Goal: Transaction & Acquisition: Obtain resource

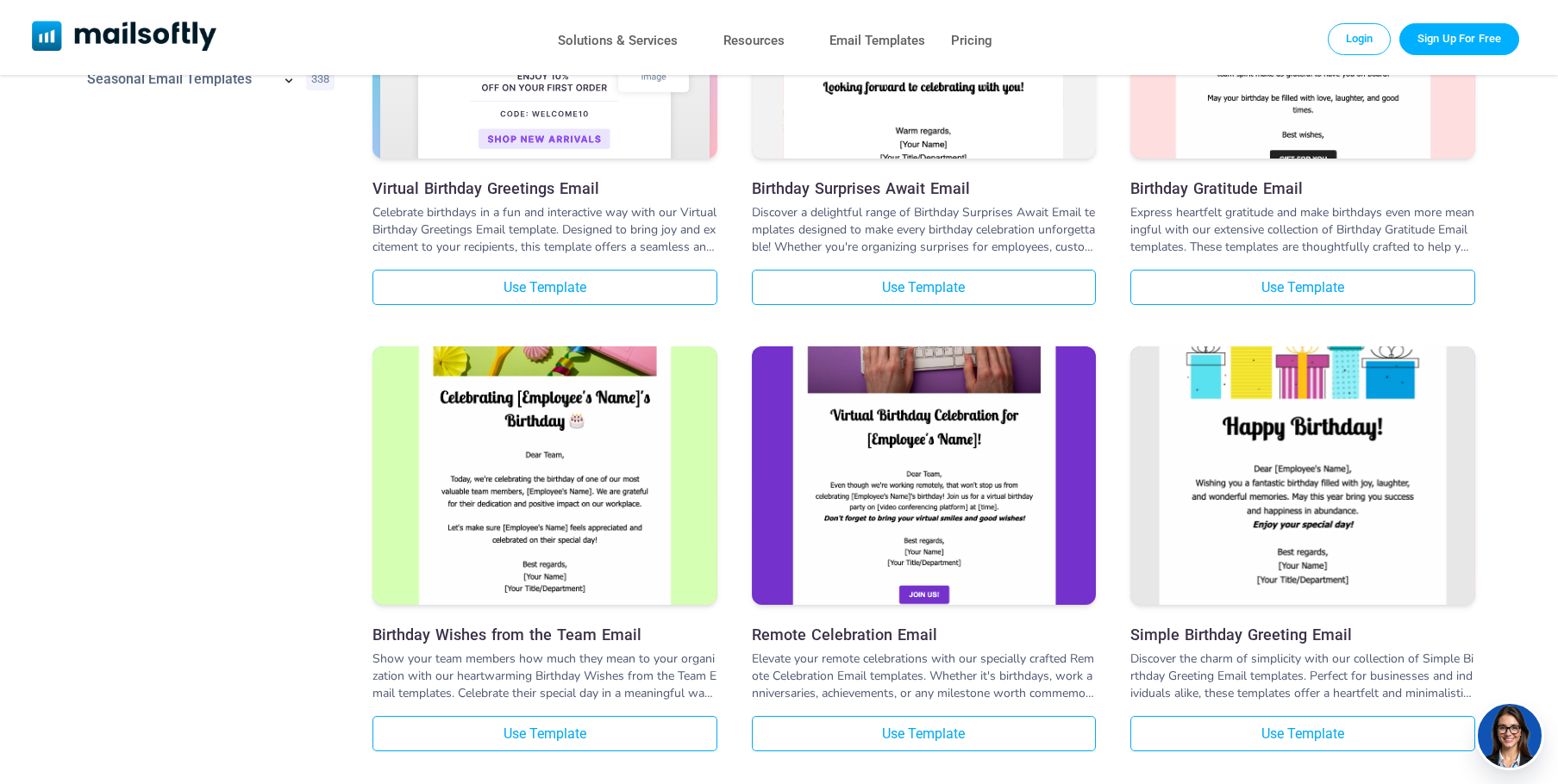
scroll to position [775, 0]
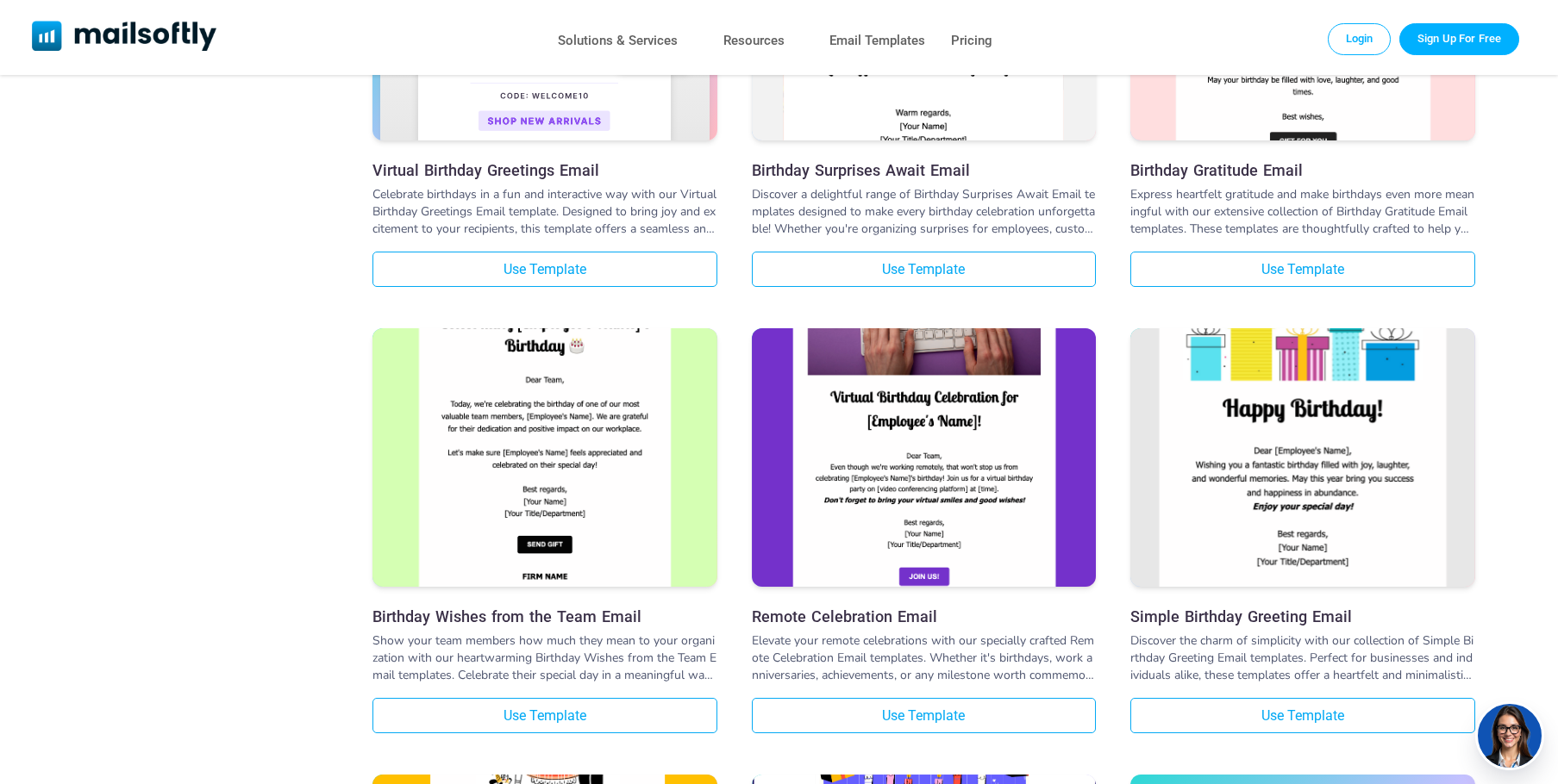
click at [567, 440] on img at bounding box center [545, 400] width 345 height 569
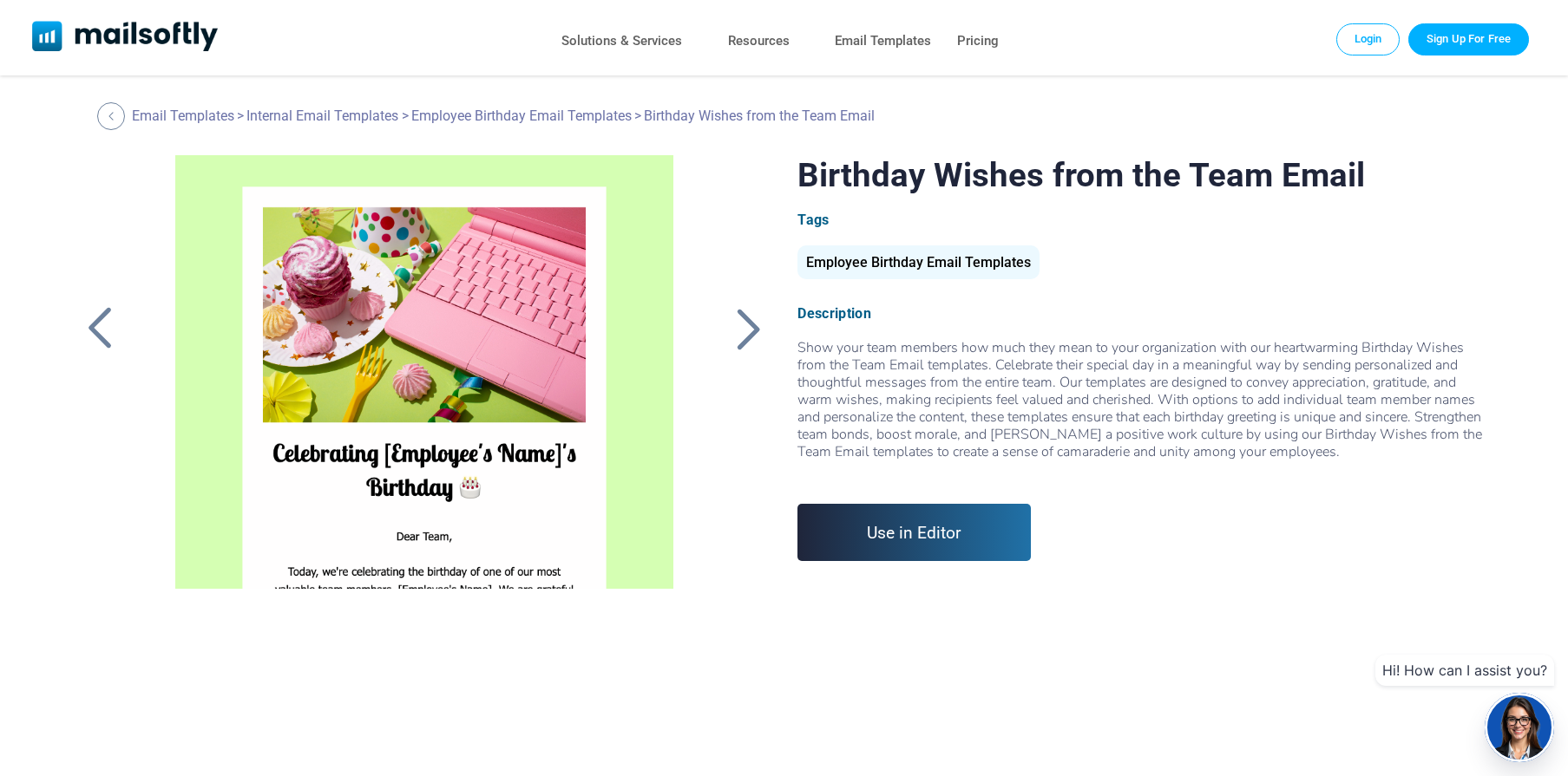
click at [899, 541] on link "Use in Editor" at bounding box center [913, 532] width 233 height 58
click at [747, 327] on div at bounding box center [748, 329] width 43 height 45
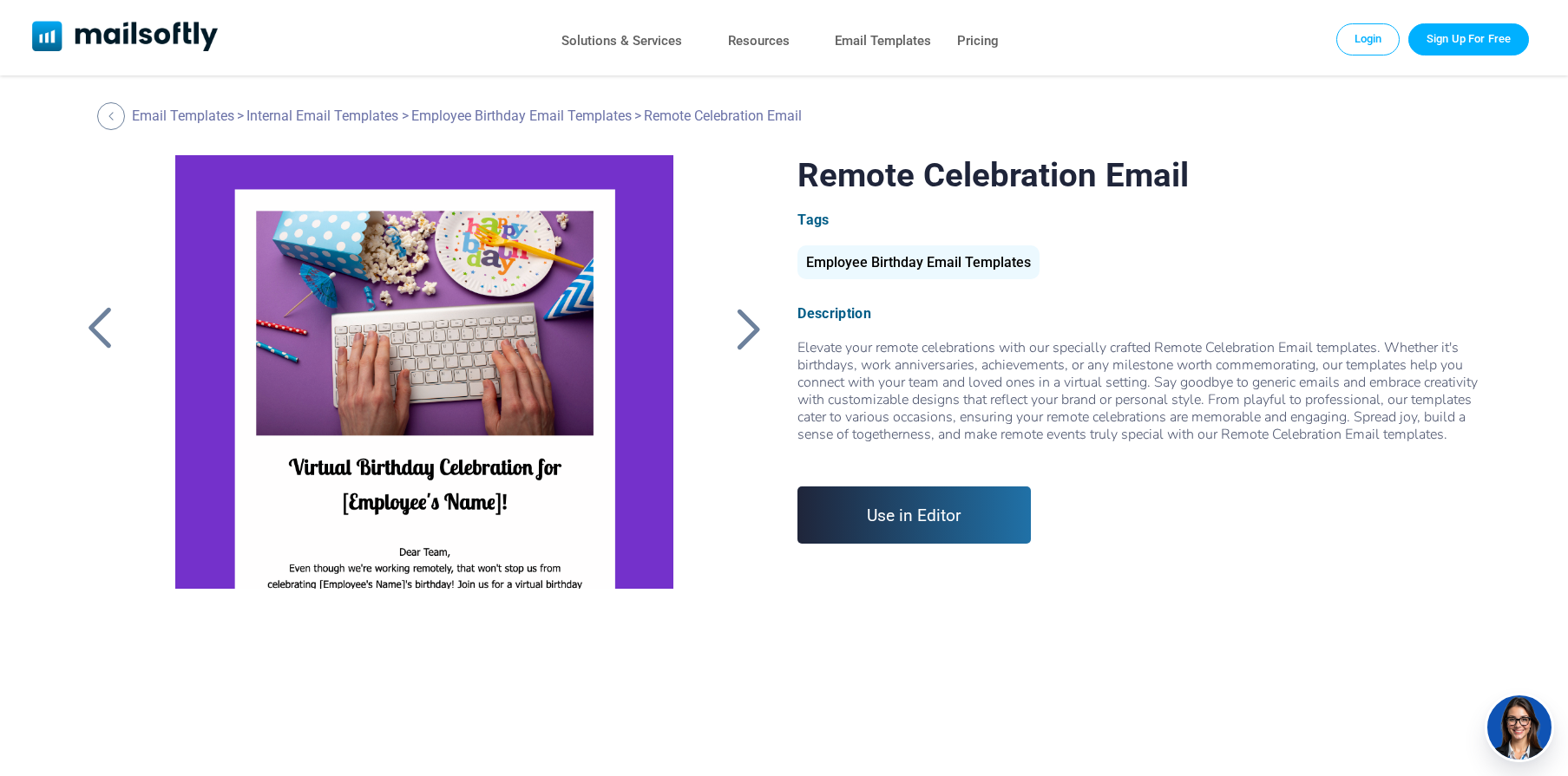
click at [743, 325] on div at bounding box center [748, 329] width 43 height 45
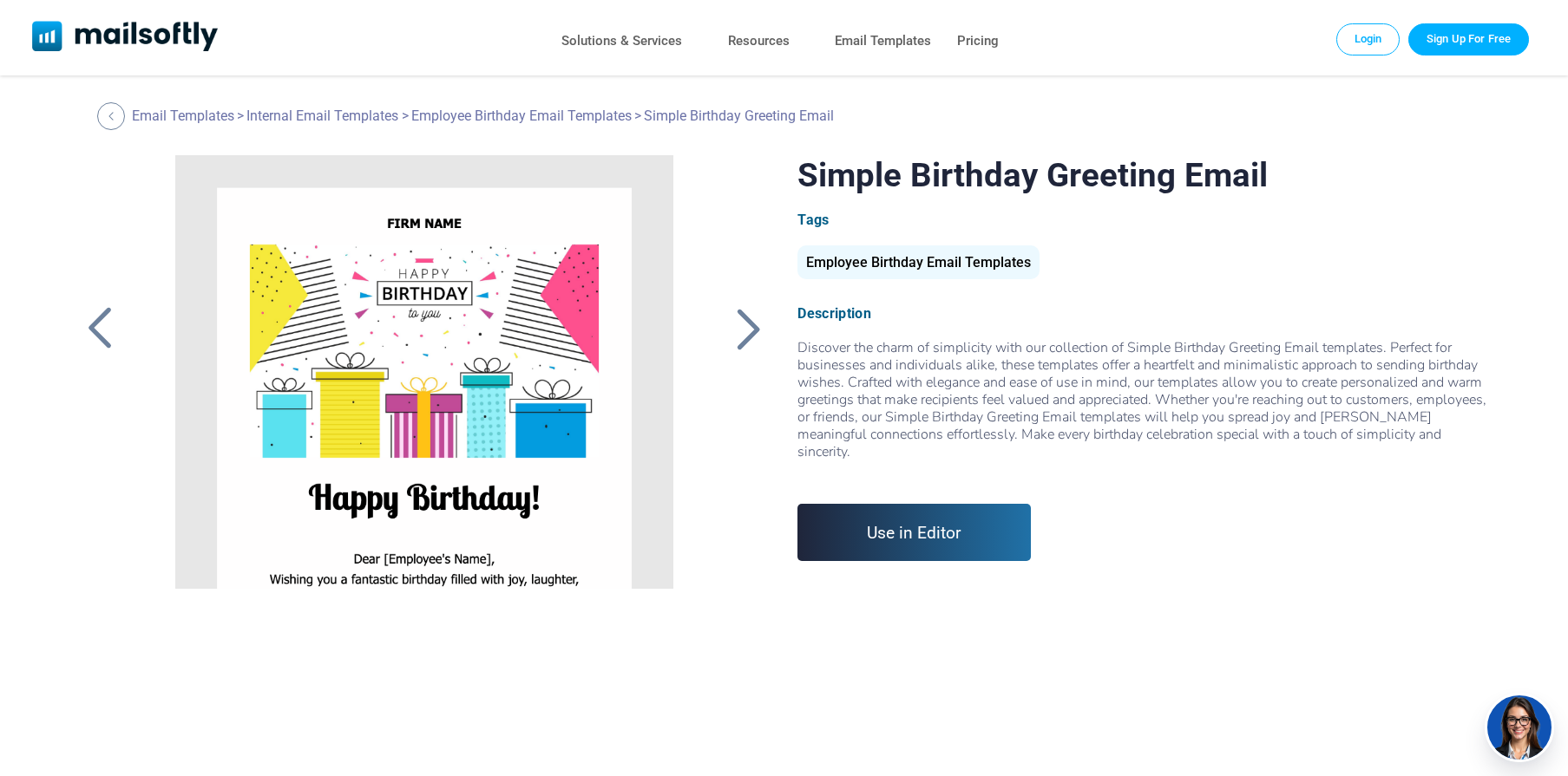
click at [752, 332] on div at bounding box center [748, 329] width 43 height 45
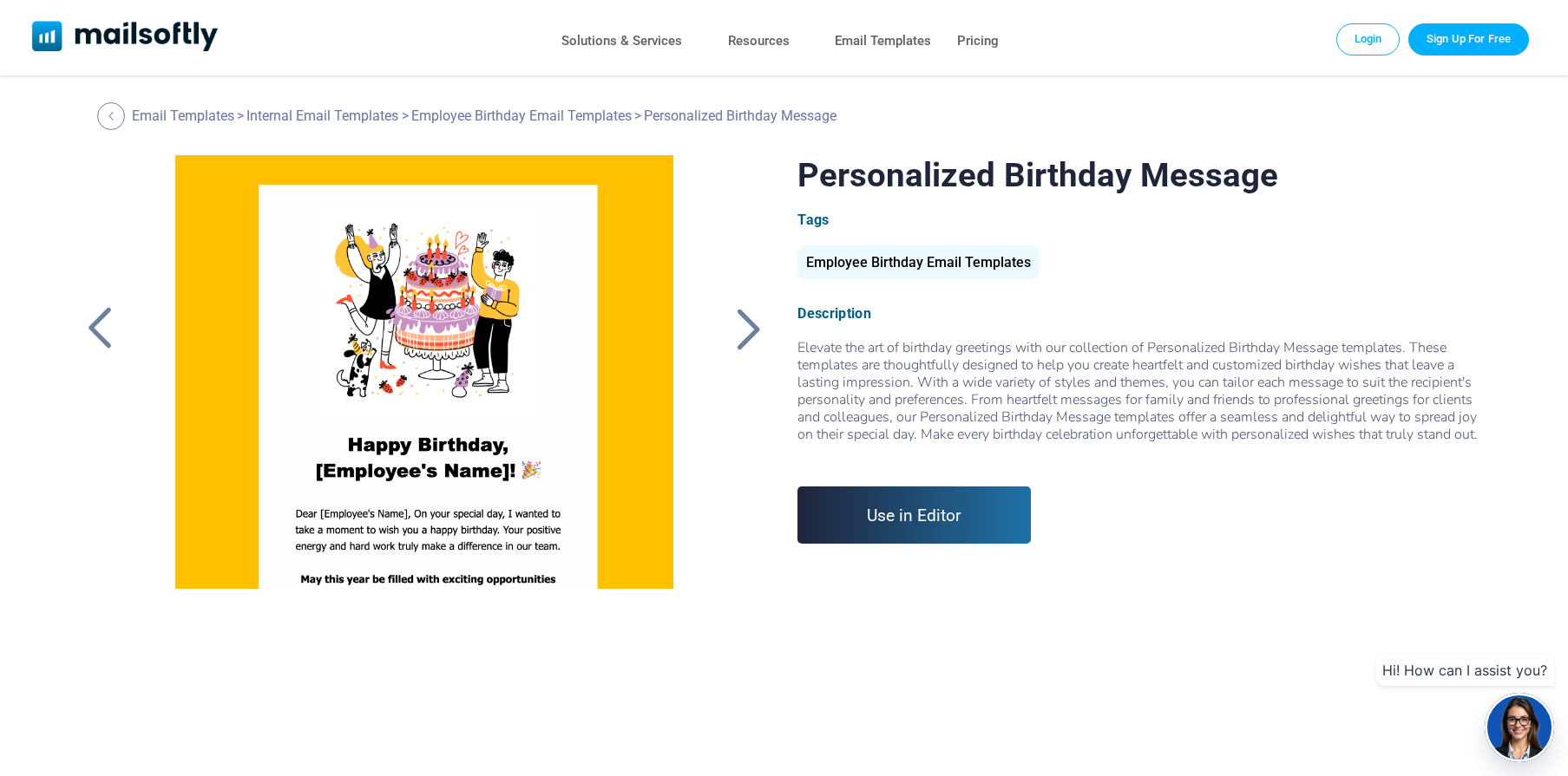
click at [752, 332] on div at bounding box center [748, 329] width 43 height 45
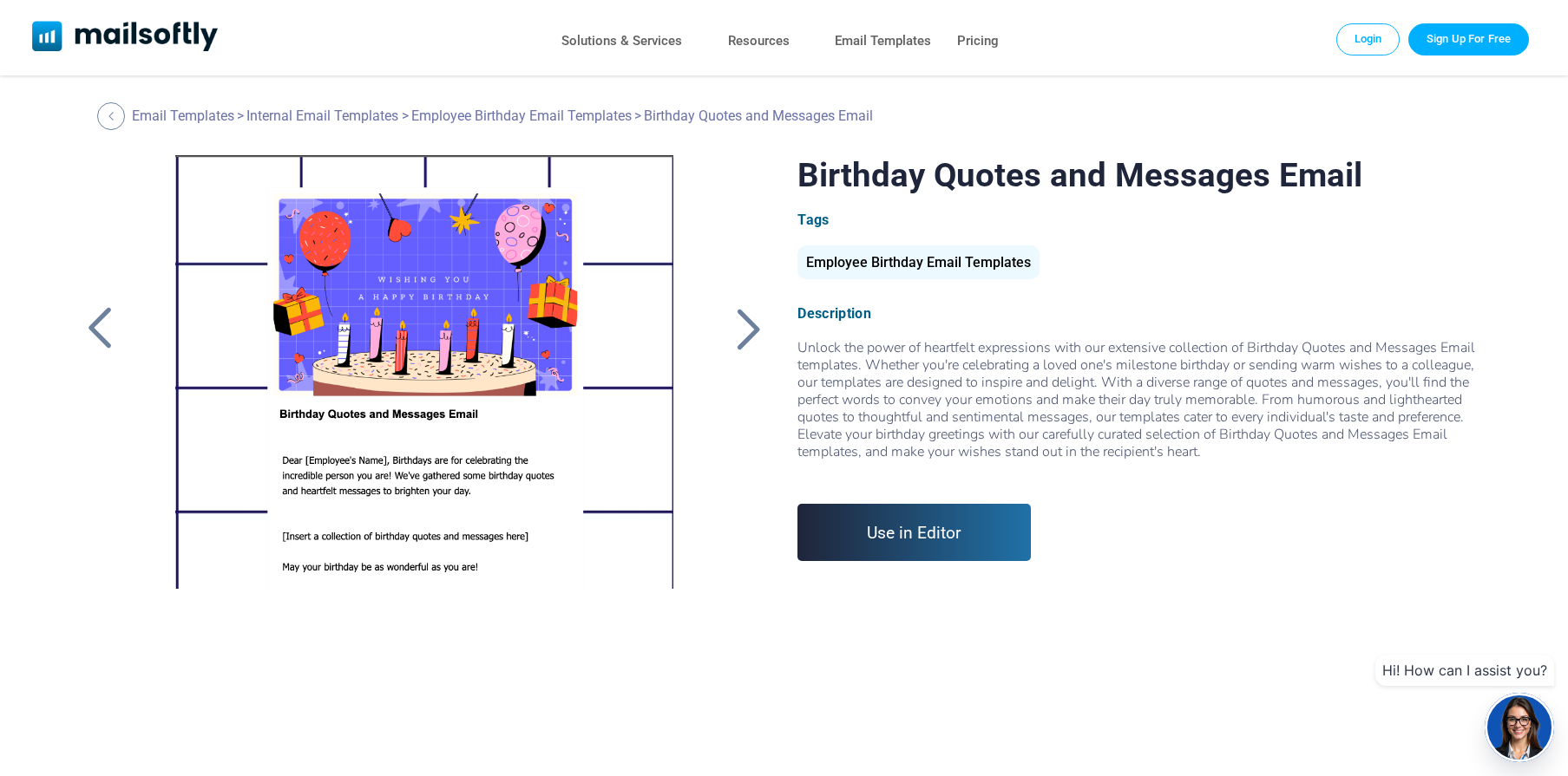
click at [751, 330] on div at bounding box center [748, 329] width 43 height 45
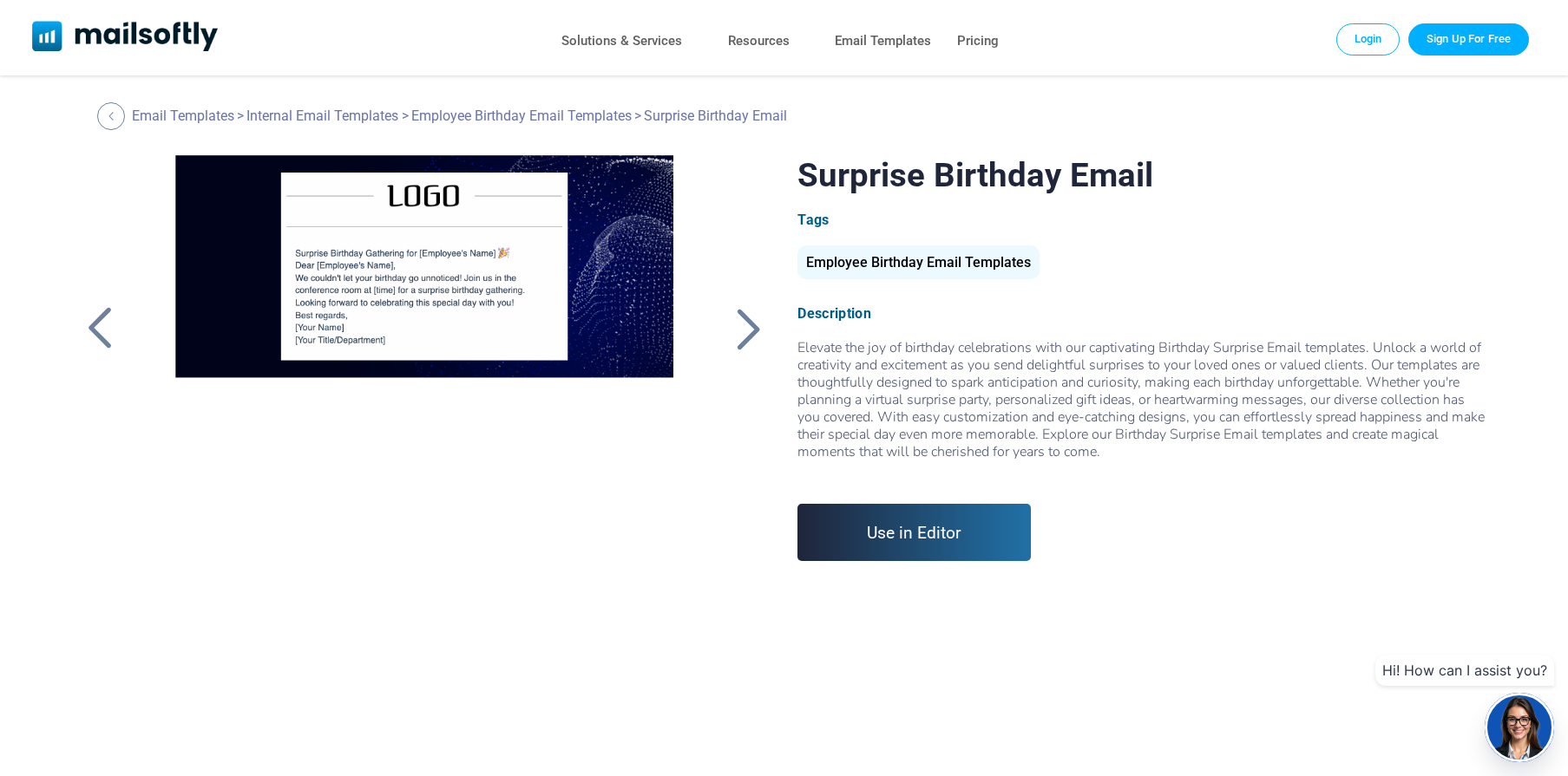
click at [751, 330] on div at bounding box center [748, 329] width 43 height 45
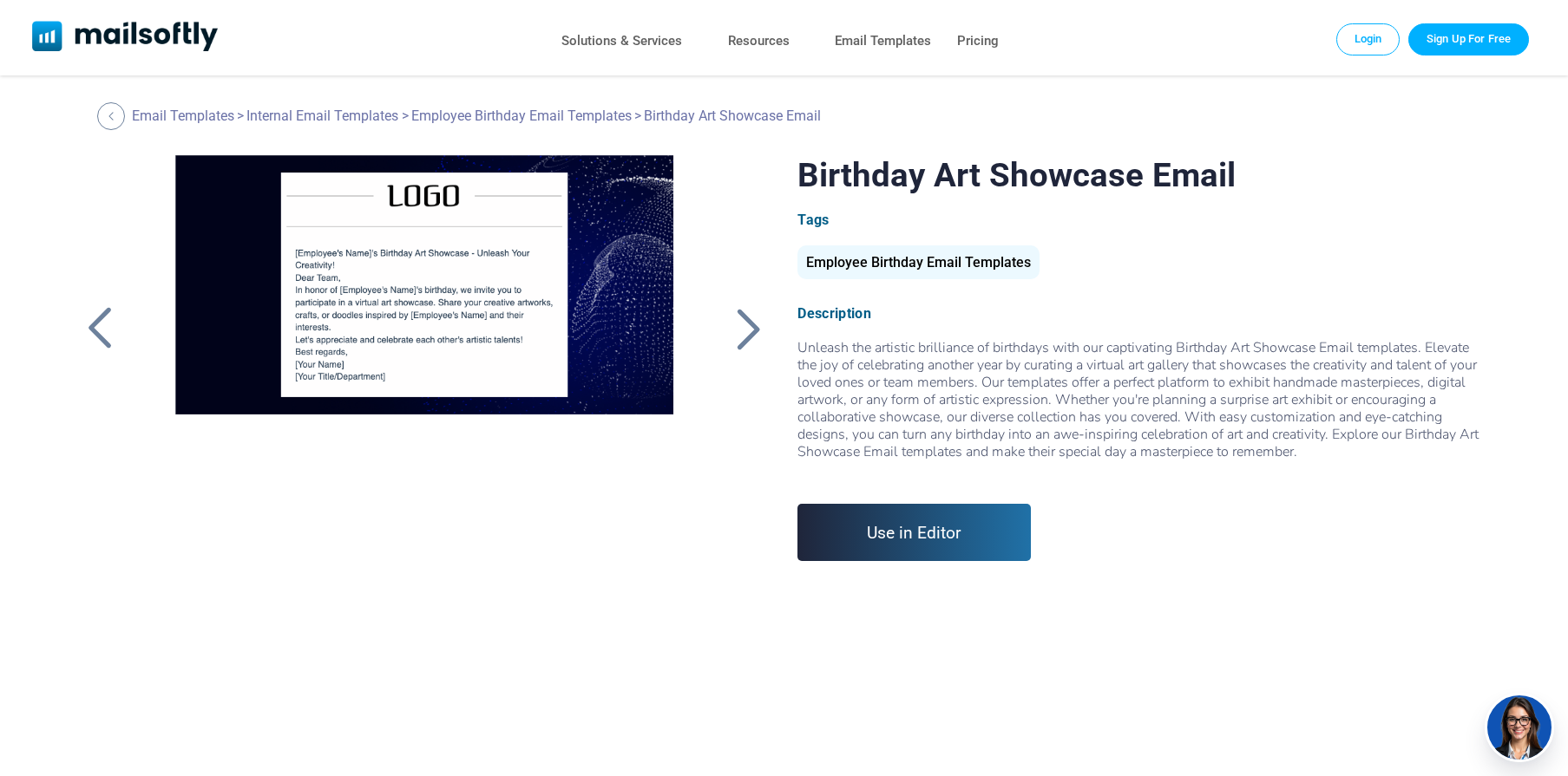
click at [751, 330] on div at bounding box center [748, 329] width 43 height 45
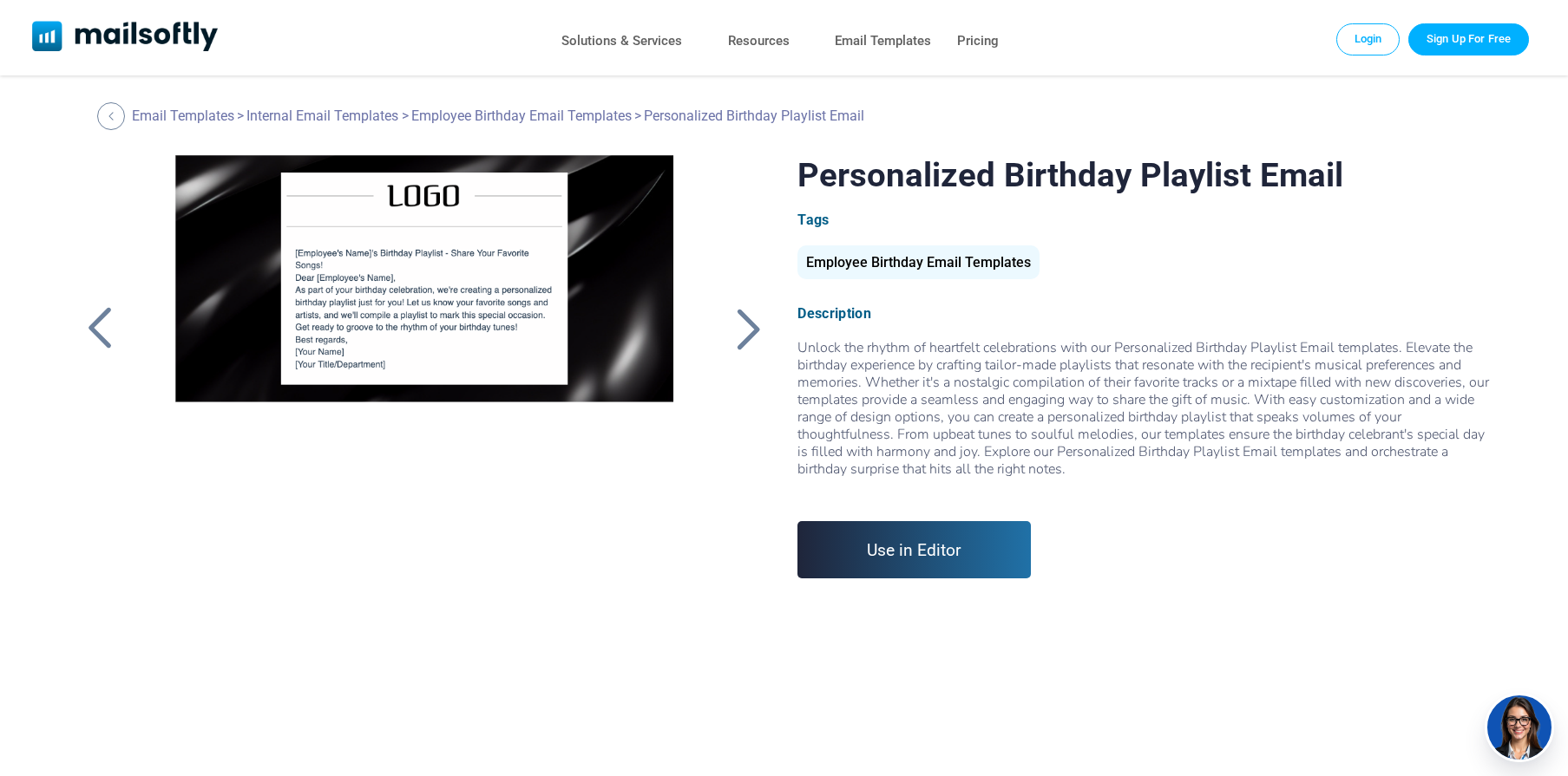
click at [751, 330] on div at bounding box center [748, 329] width 43 height 45
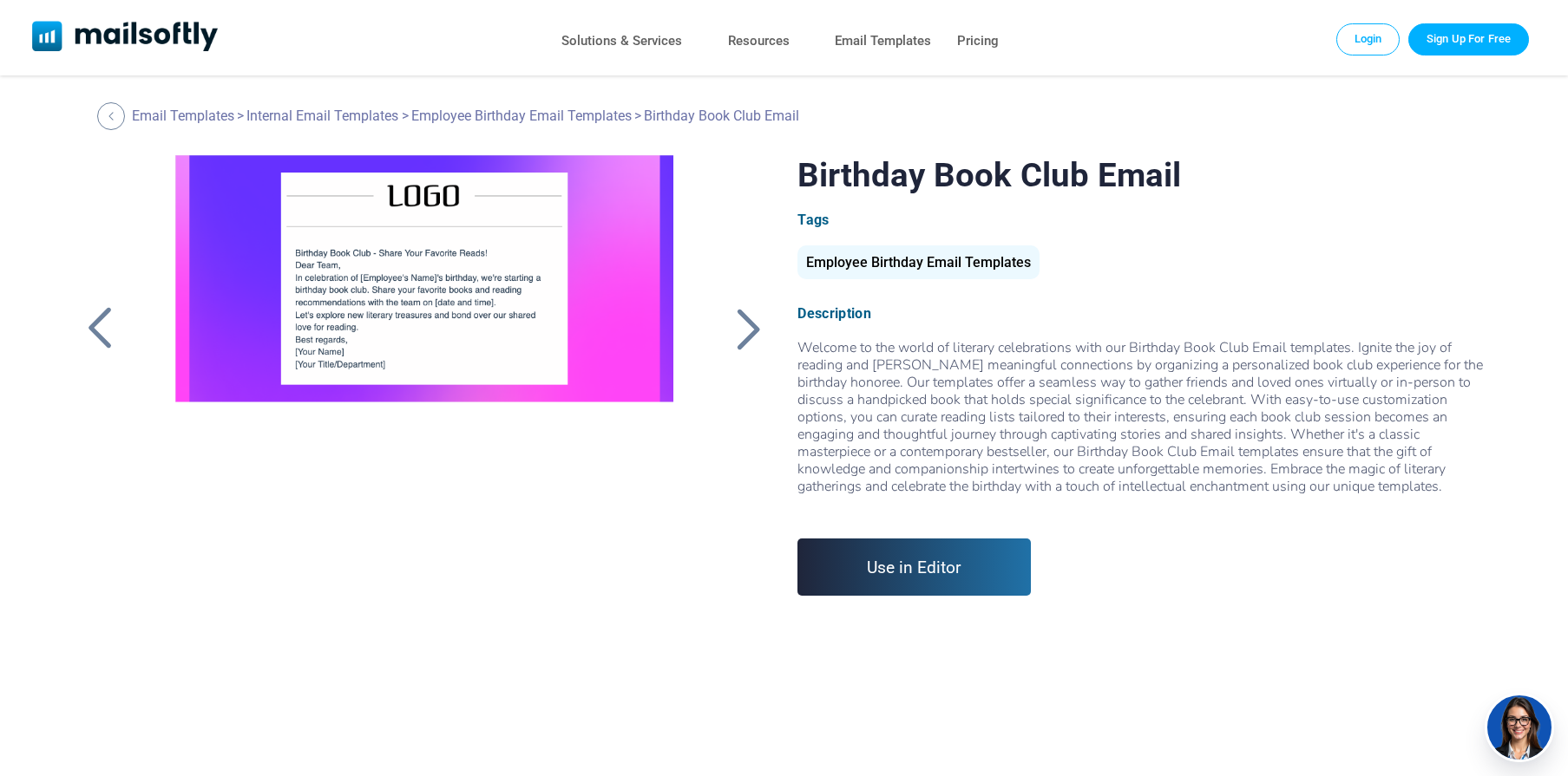
click at [751, 330] on div at bounding box center [748, 329] width 43 height 45
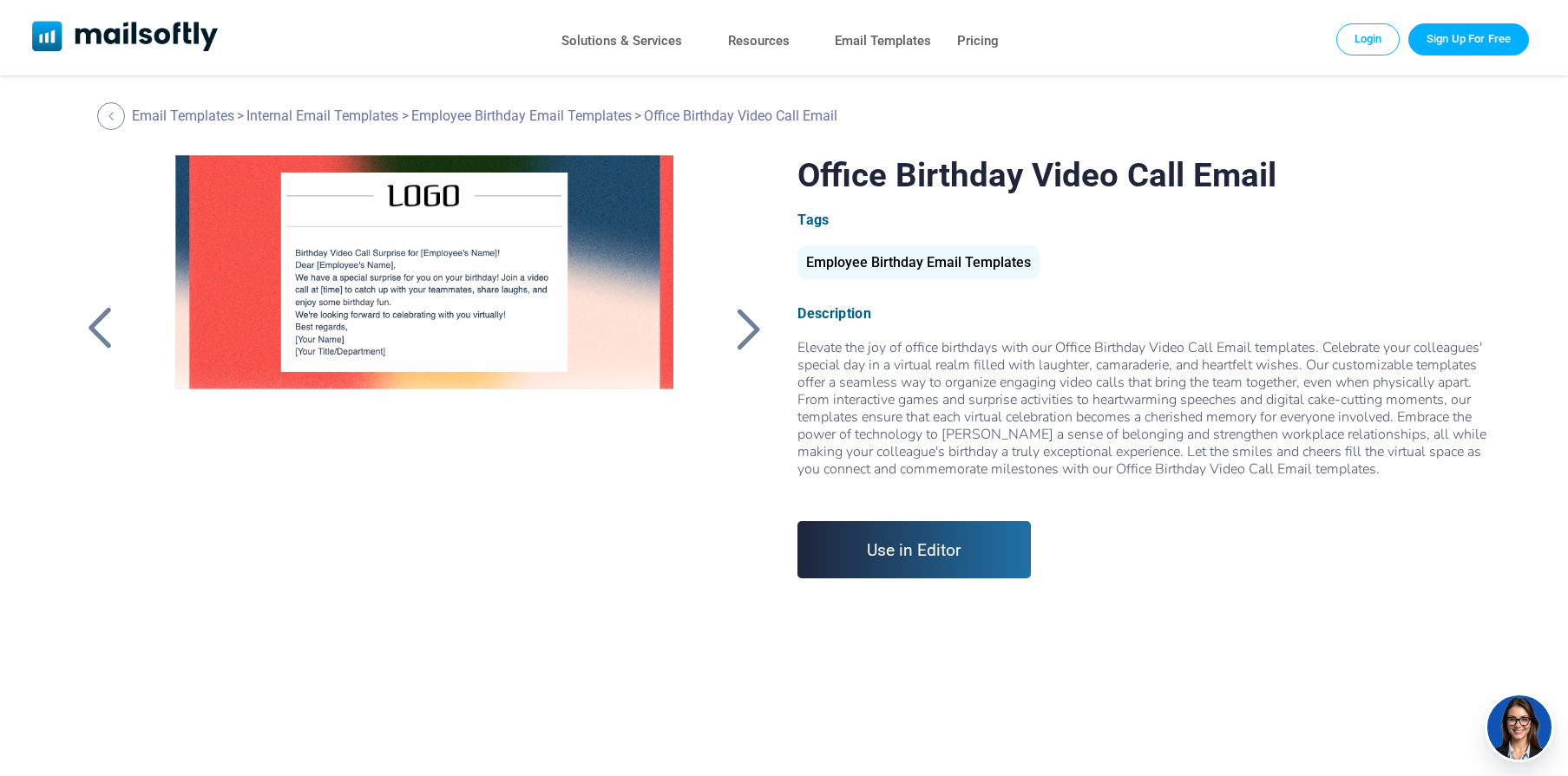
click at [751, 330] on div at bounding box center [748, 329] width 43 height 45
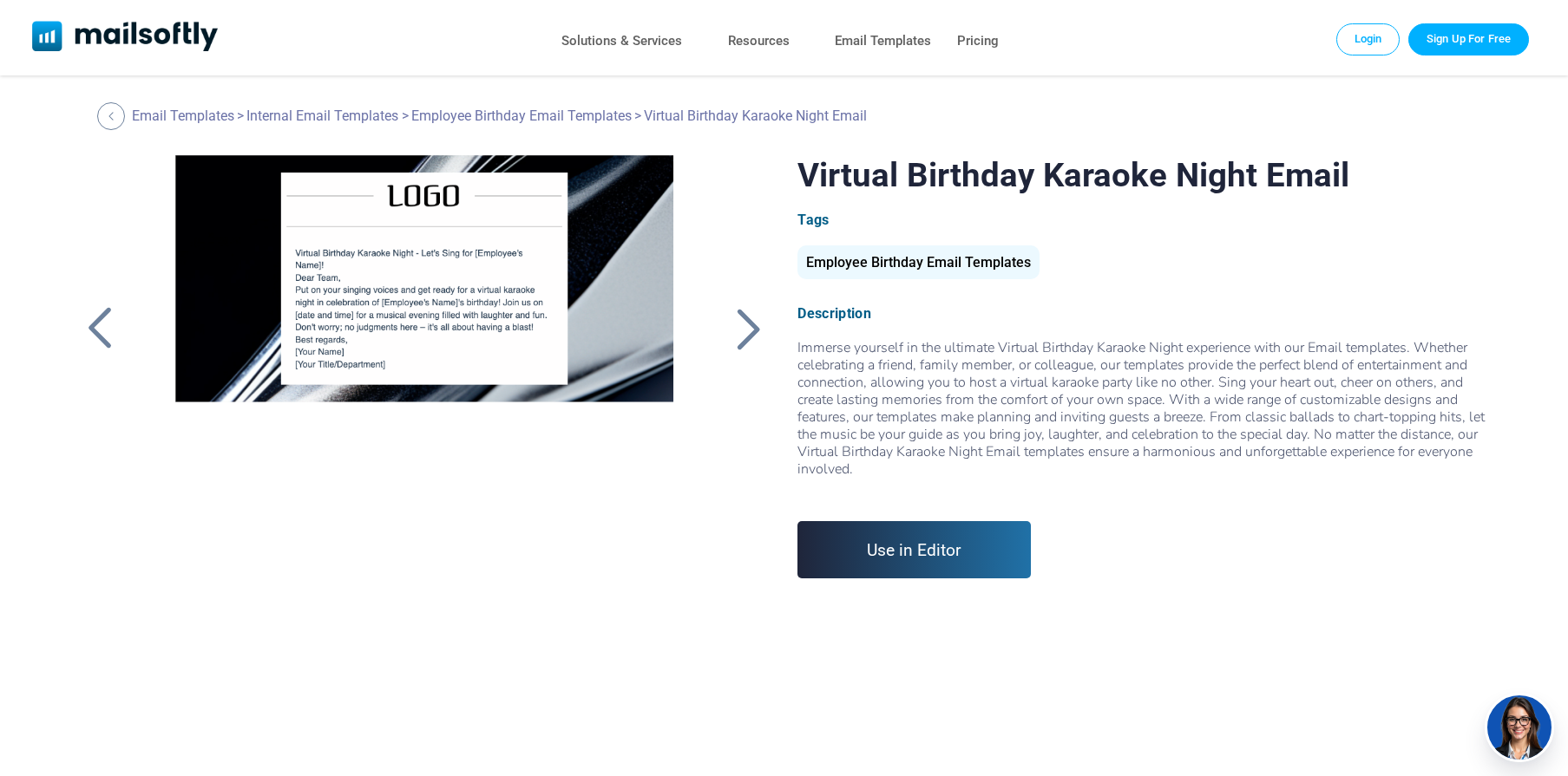
click at [751, 330] on div at bounding box center [748, 329] width 43 height 45
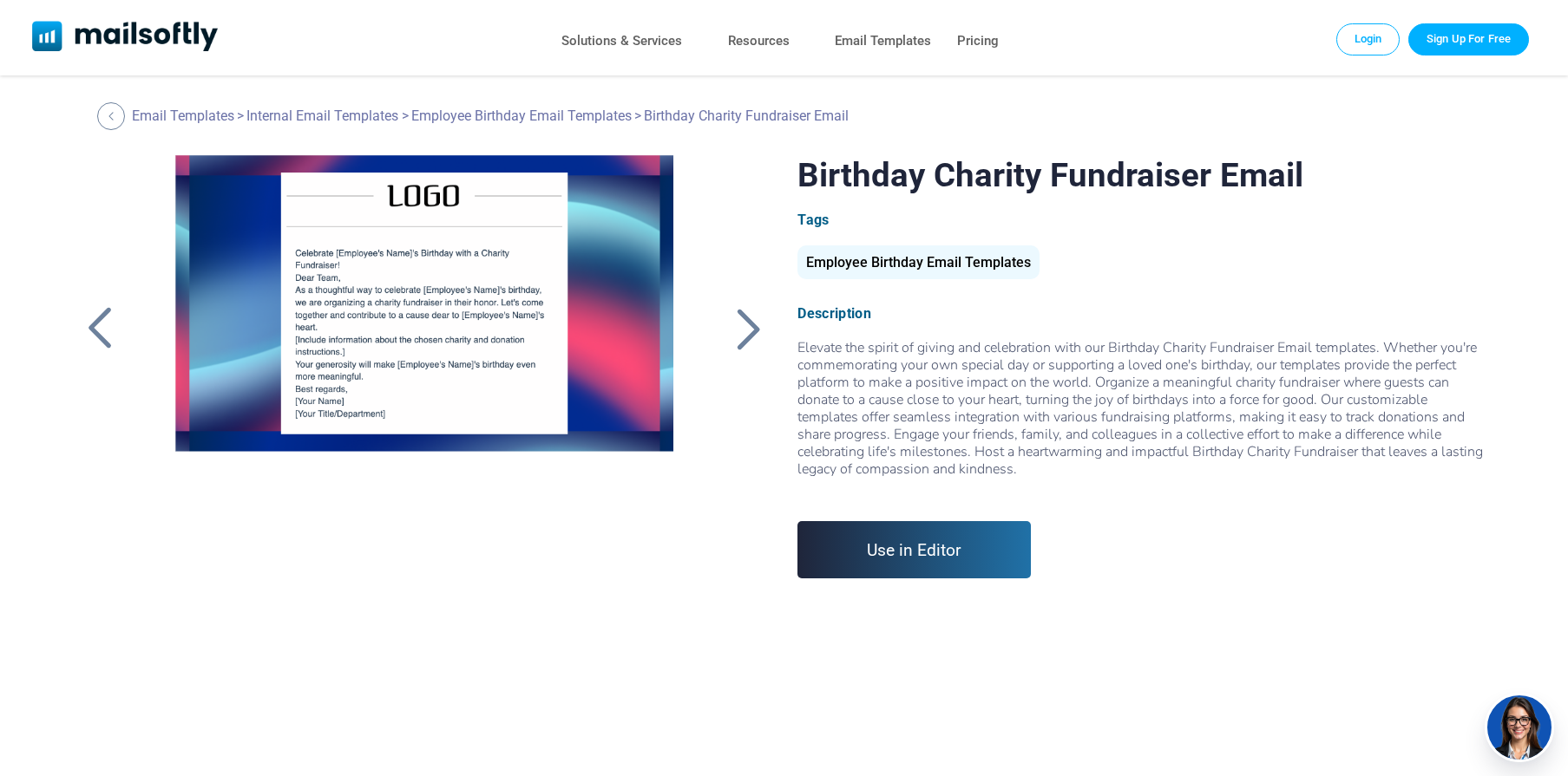
click at [751, 330] on div at bounding box center [748, 329] width 43 height 45
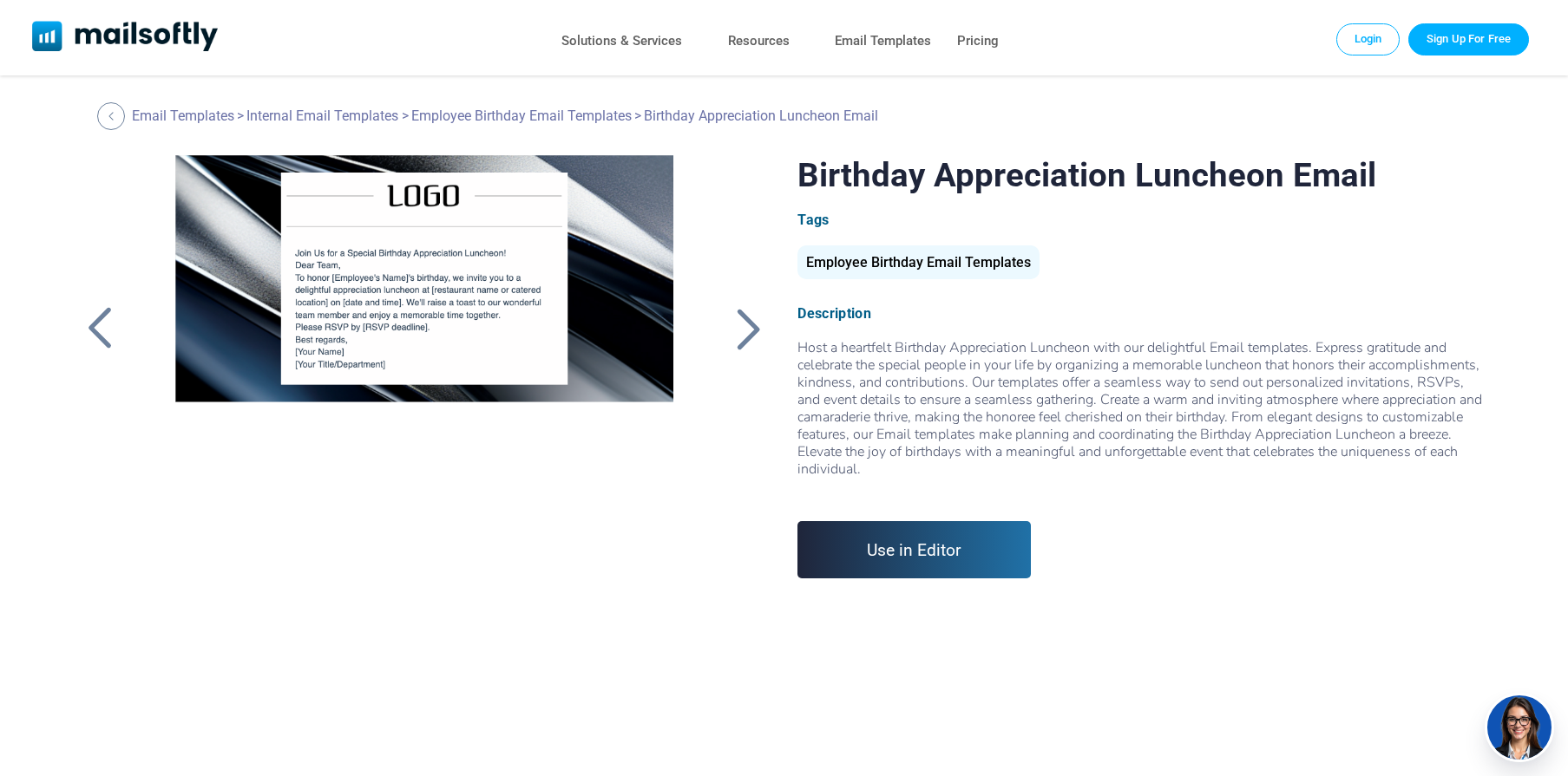
click at [105, 324] on div at bounding box center [99, 329] width 43 height 45
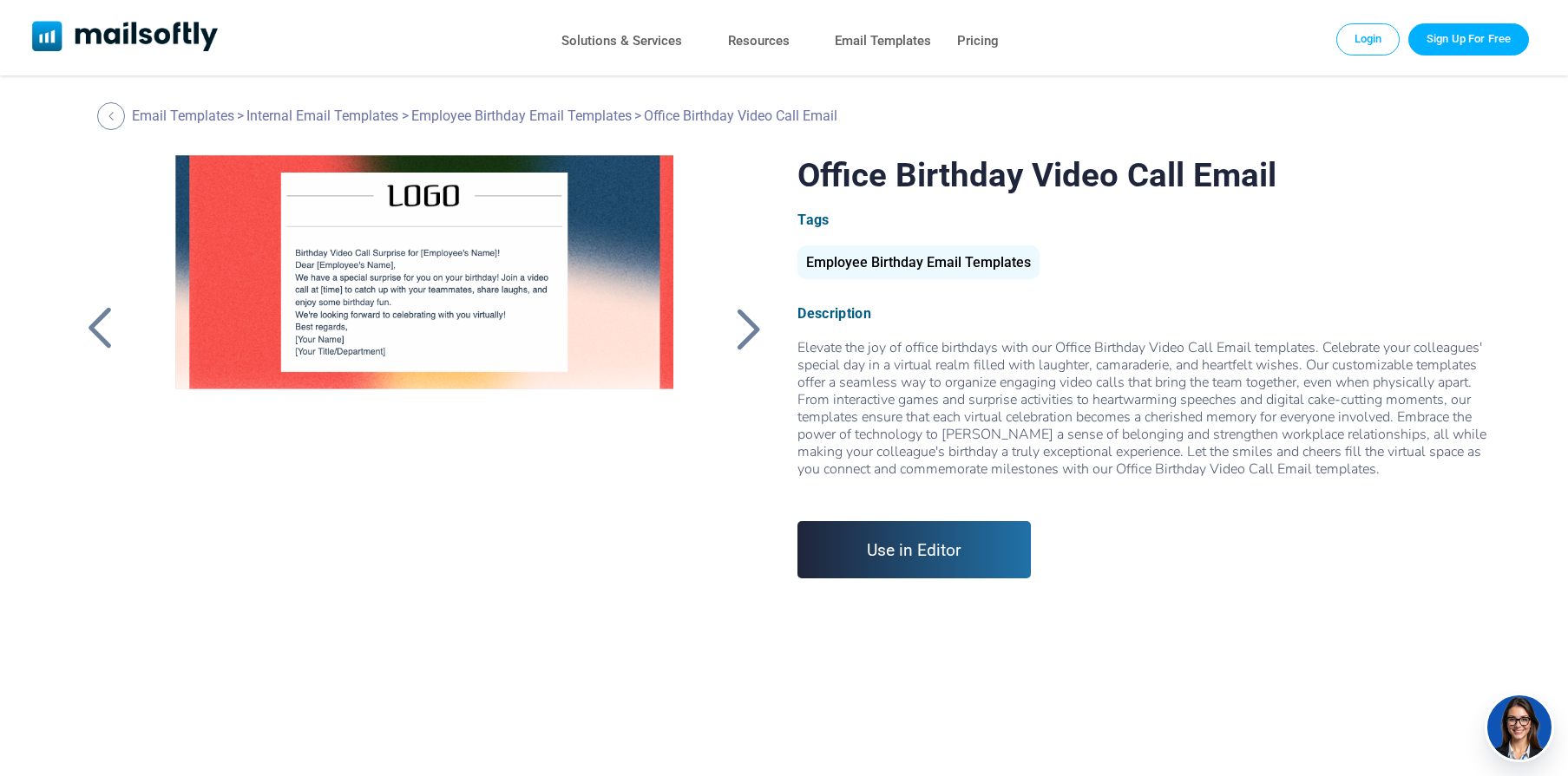
click at [105, 324] on div at bounding box center [99, 329] width 43 height 45
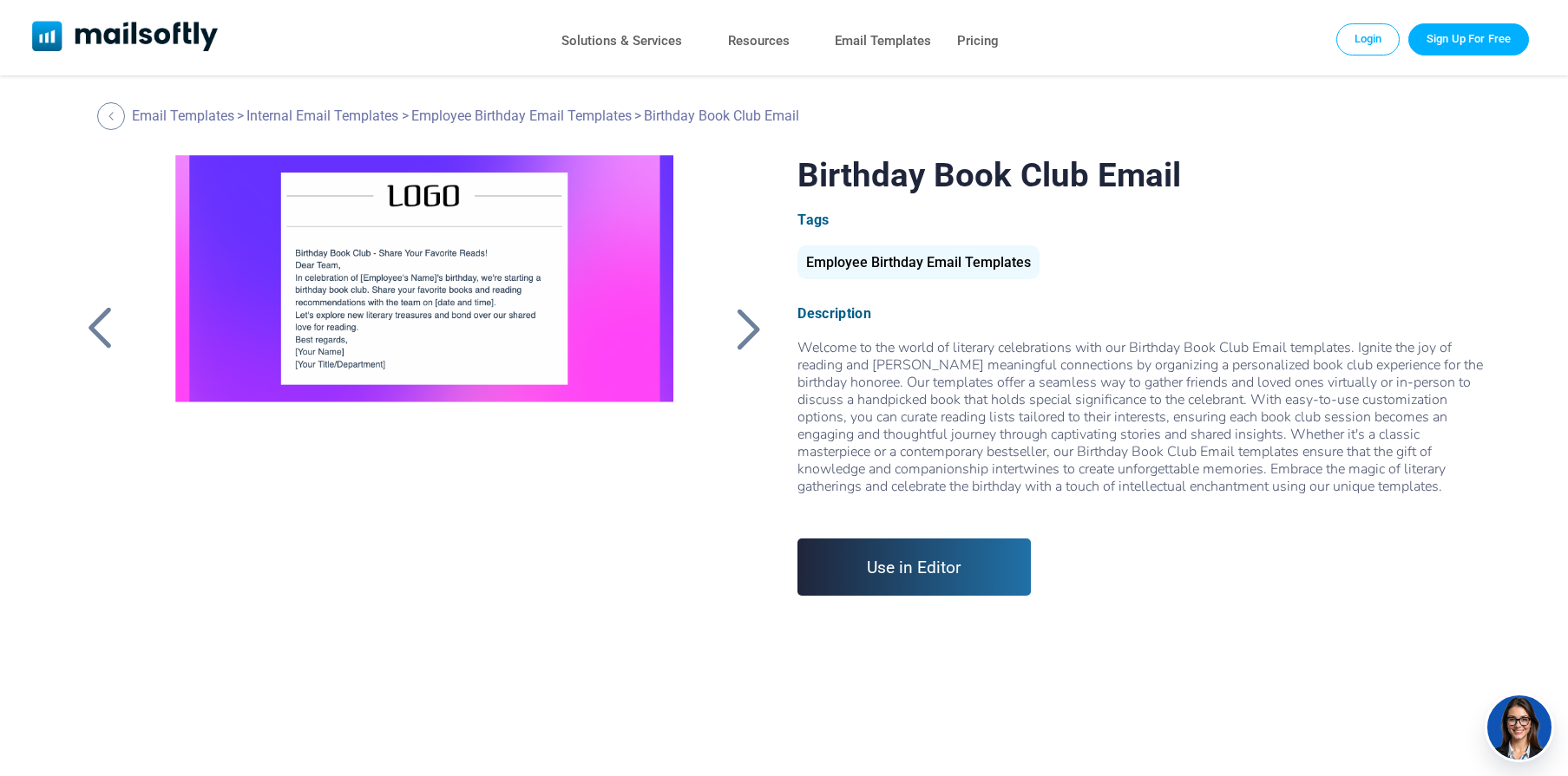
click at [105, 324] on div at bounding box center [99, 329] width 43 height 45
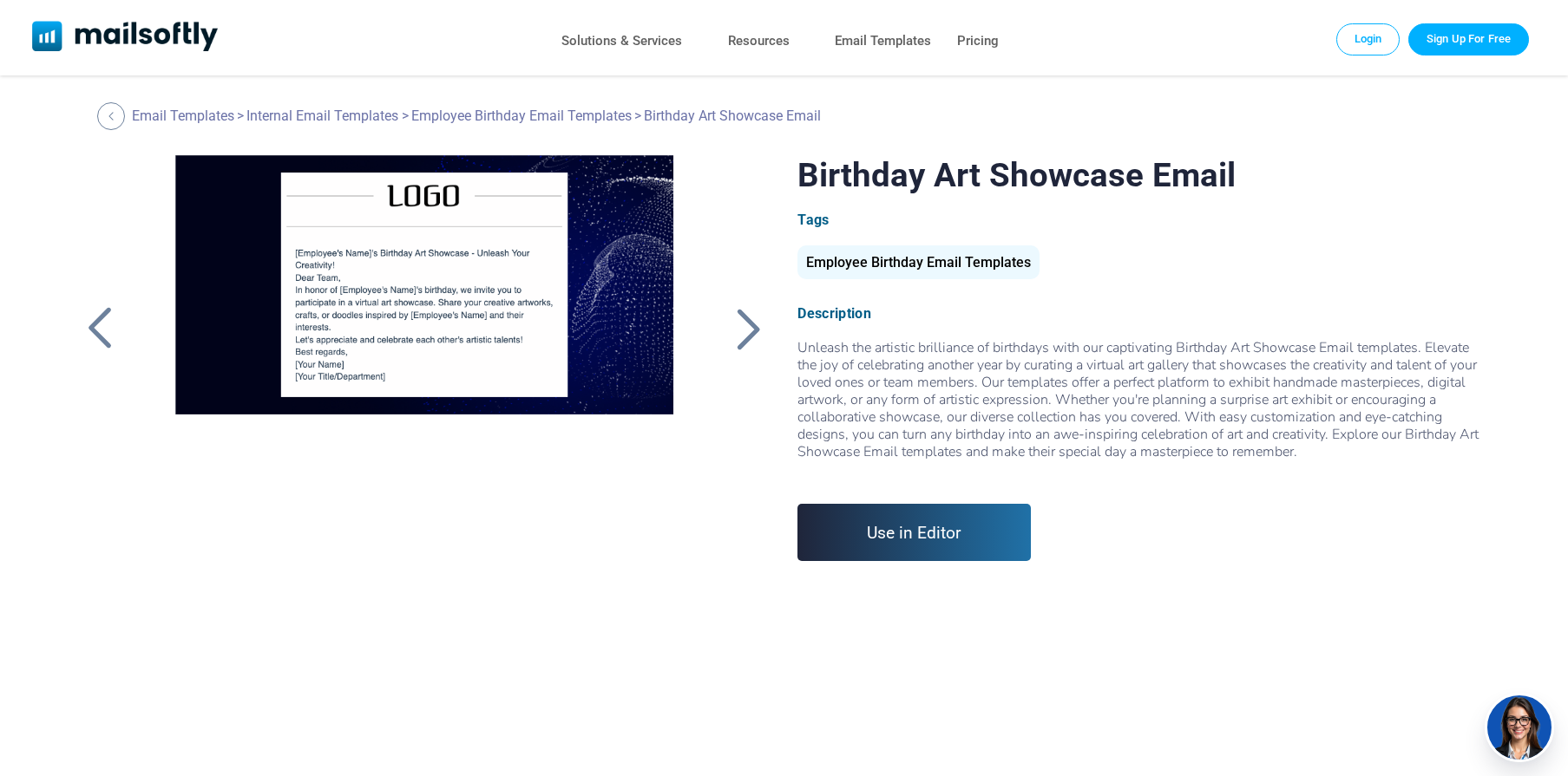
click at [105, 324] on div at bounding box center [99, 329] width 43 height 45
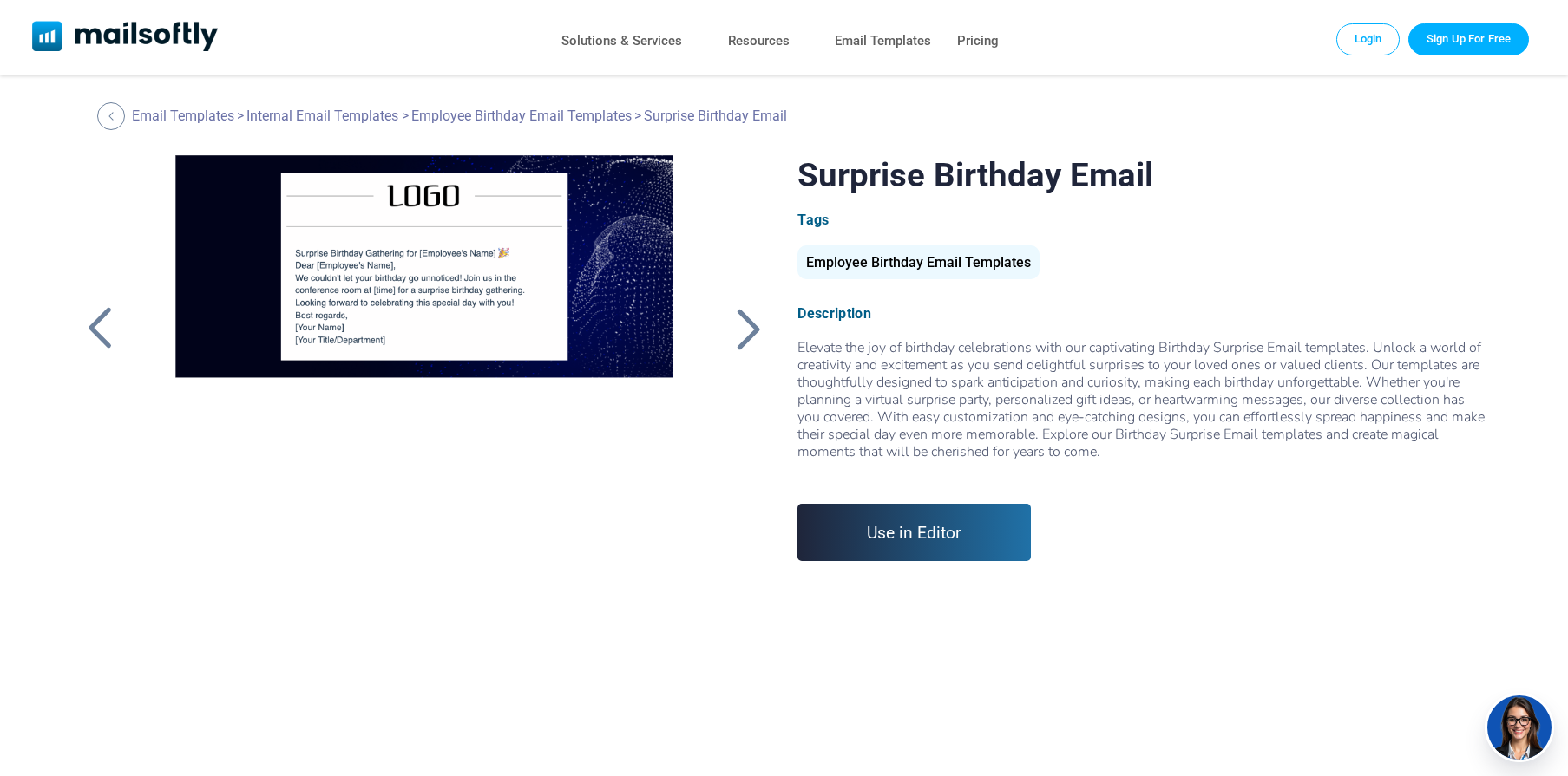
click at [105, 324] on div at bounding box center [99, 329] width 43 height 45
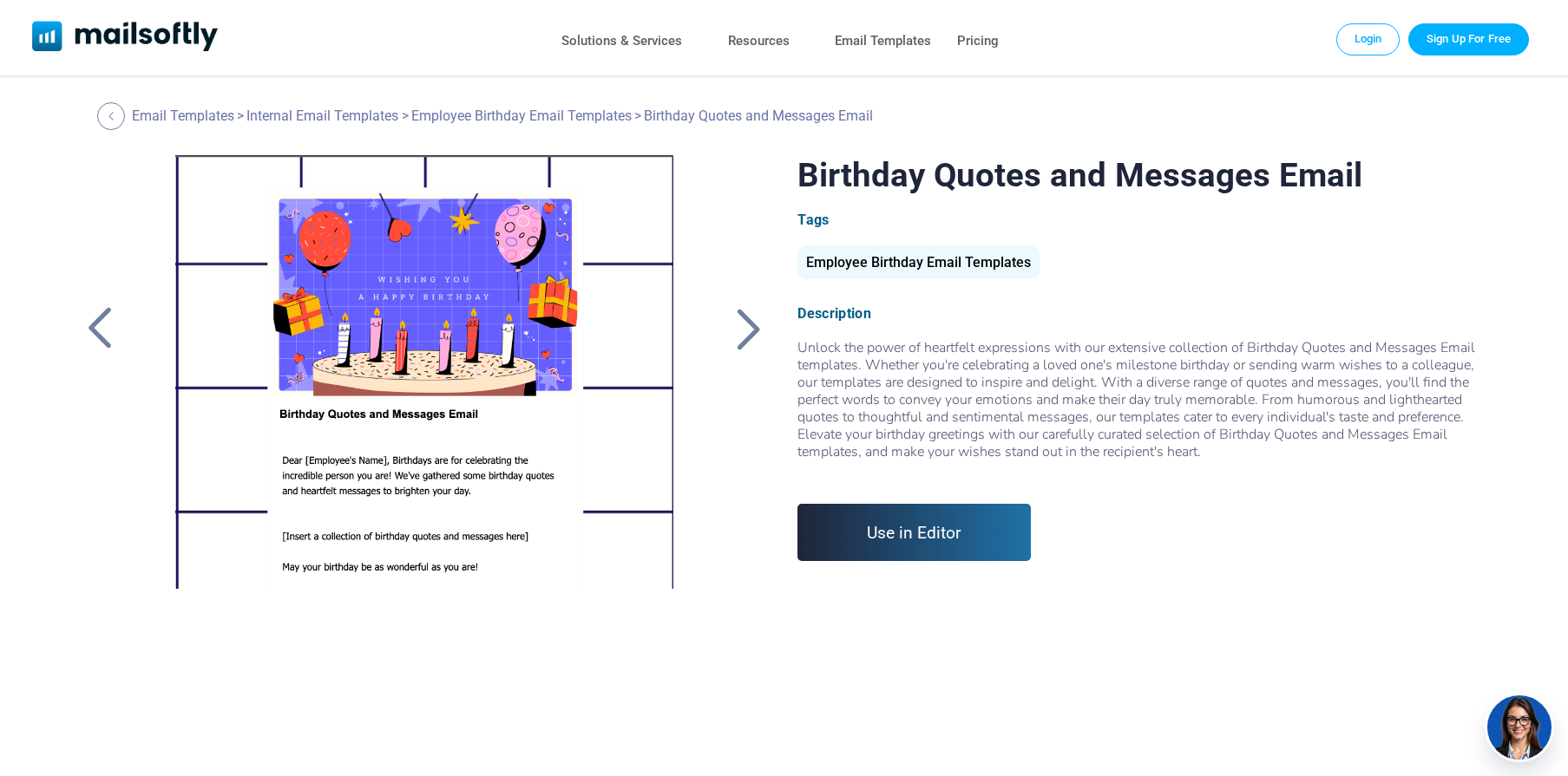
click at [105, 324] on div at bounding box center [99, 329] width 43 height 45
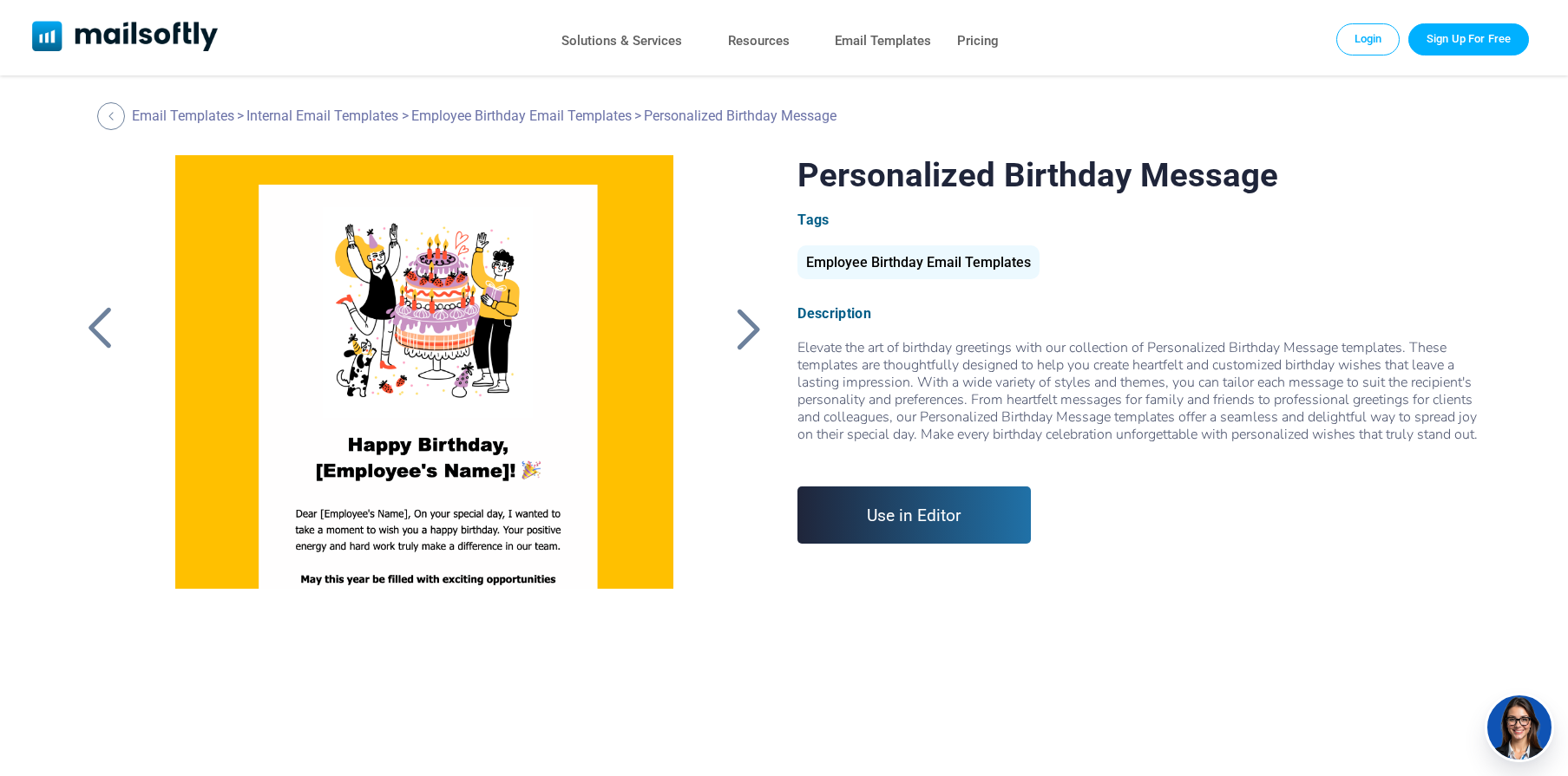
click at [105, 324] on div at bounding box center [99, 329] width 43 height 45
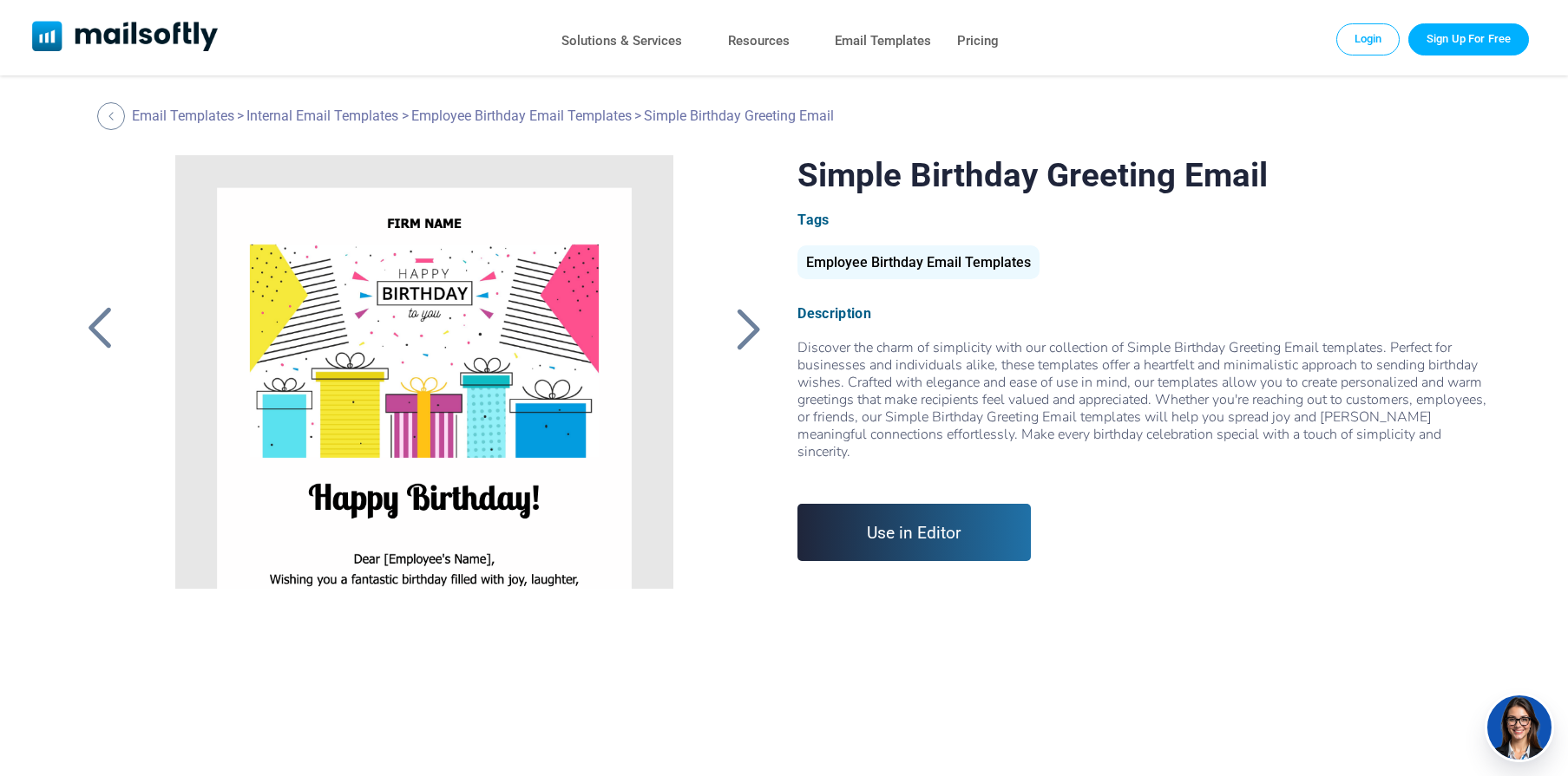
click at [105, 324] on div at bounding box center [99, 329] width 43 height 45
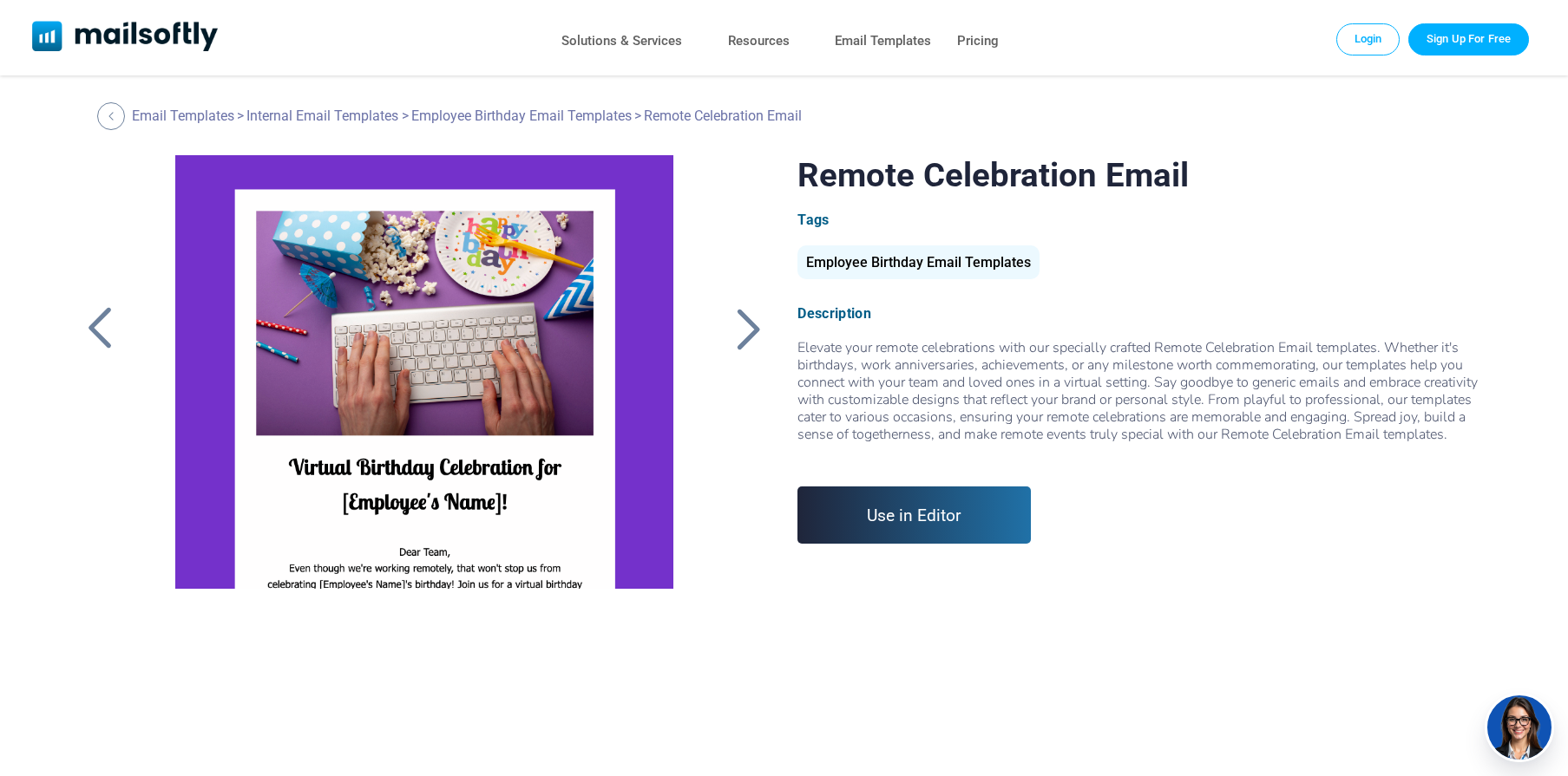
click at [105, 324] on div at bounding box center [99, 329] width 43 height 45
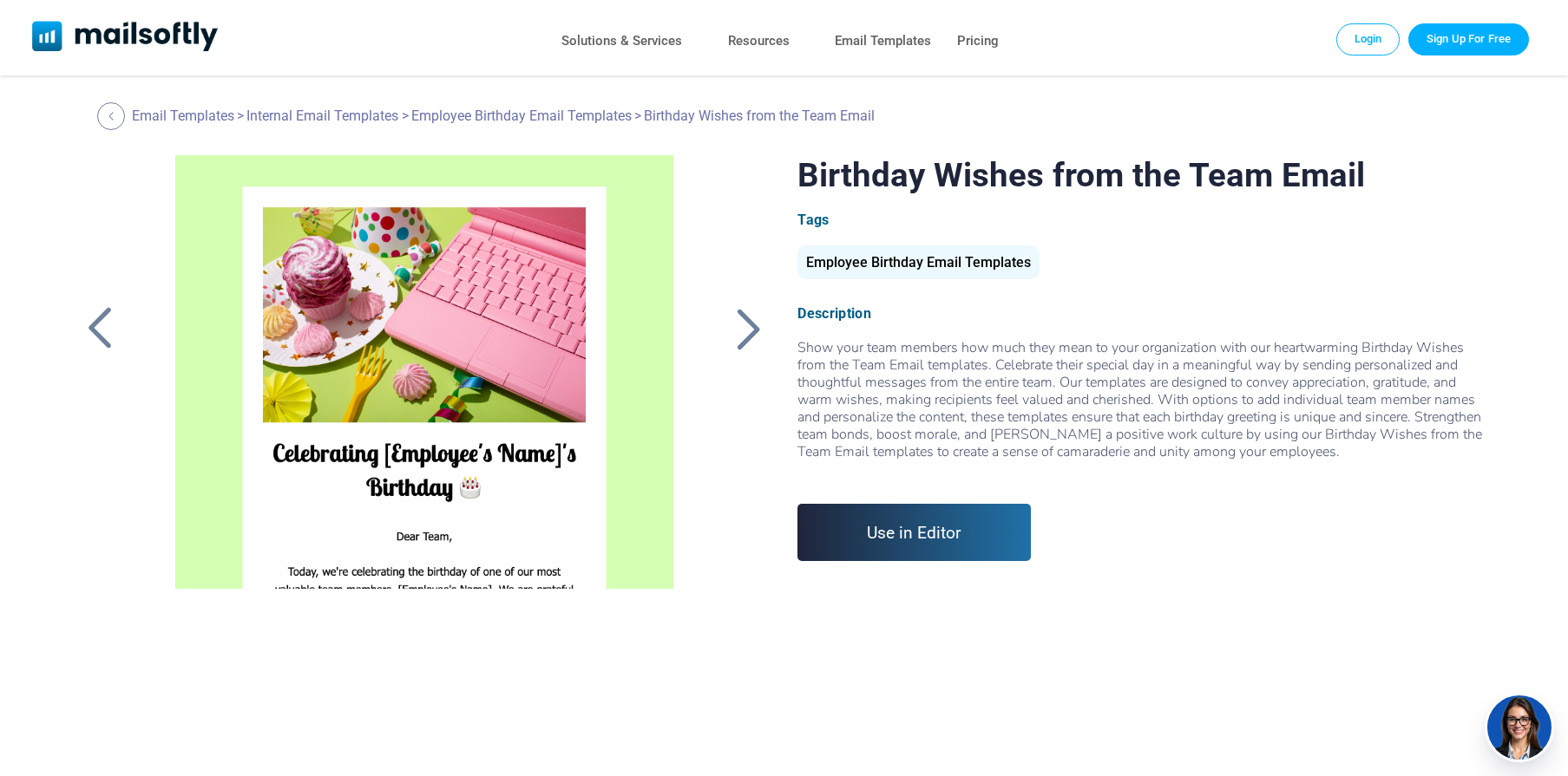
click at [105, 324] on div at bounding box center [99, 329] width 43 height 45
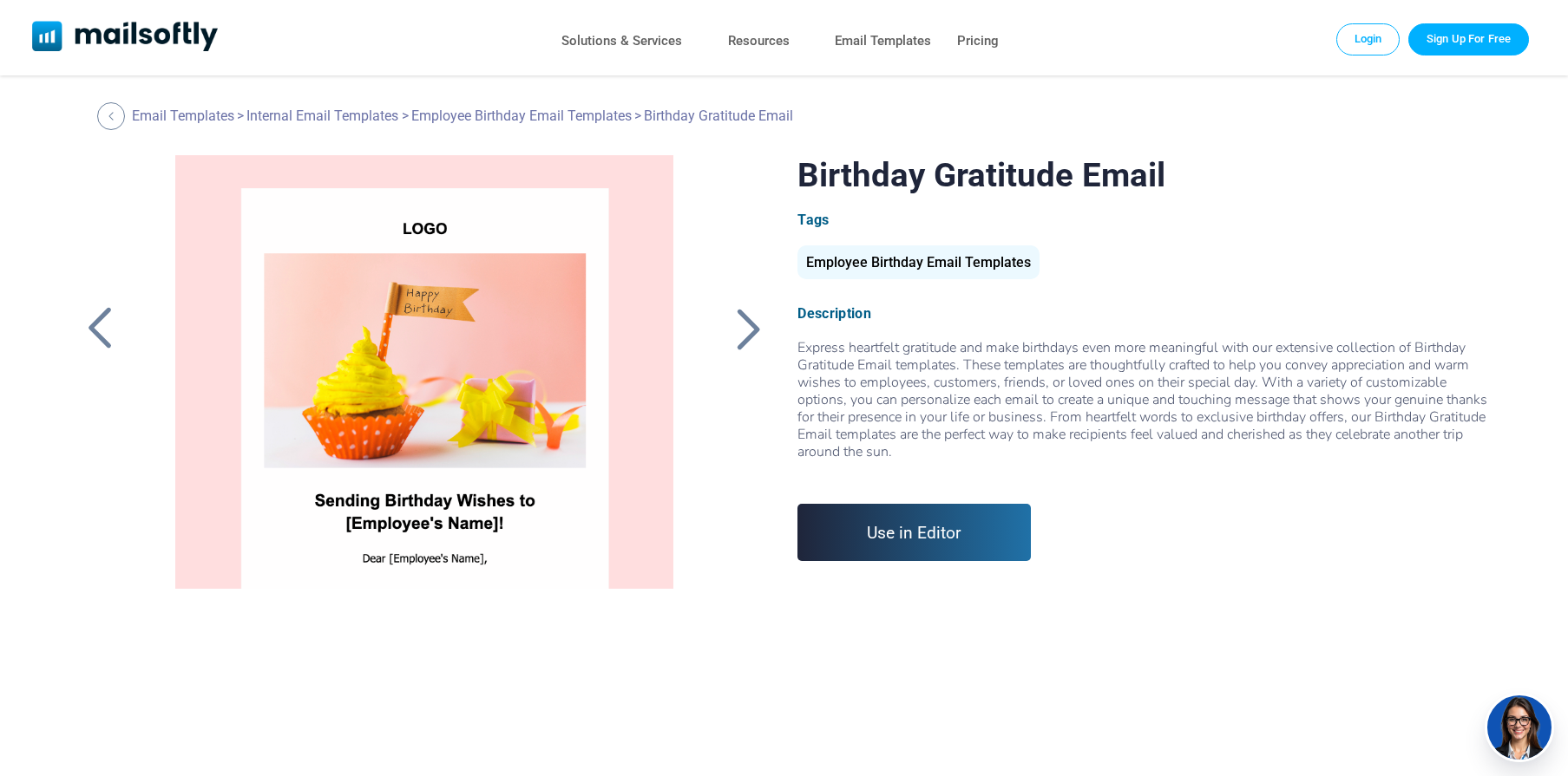
click at [97, 326] on div at bounding box center [99, 329] width 43 height 45
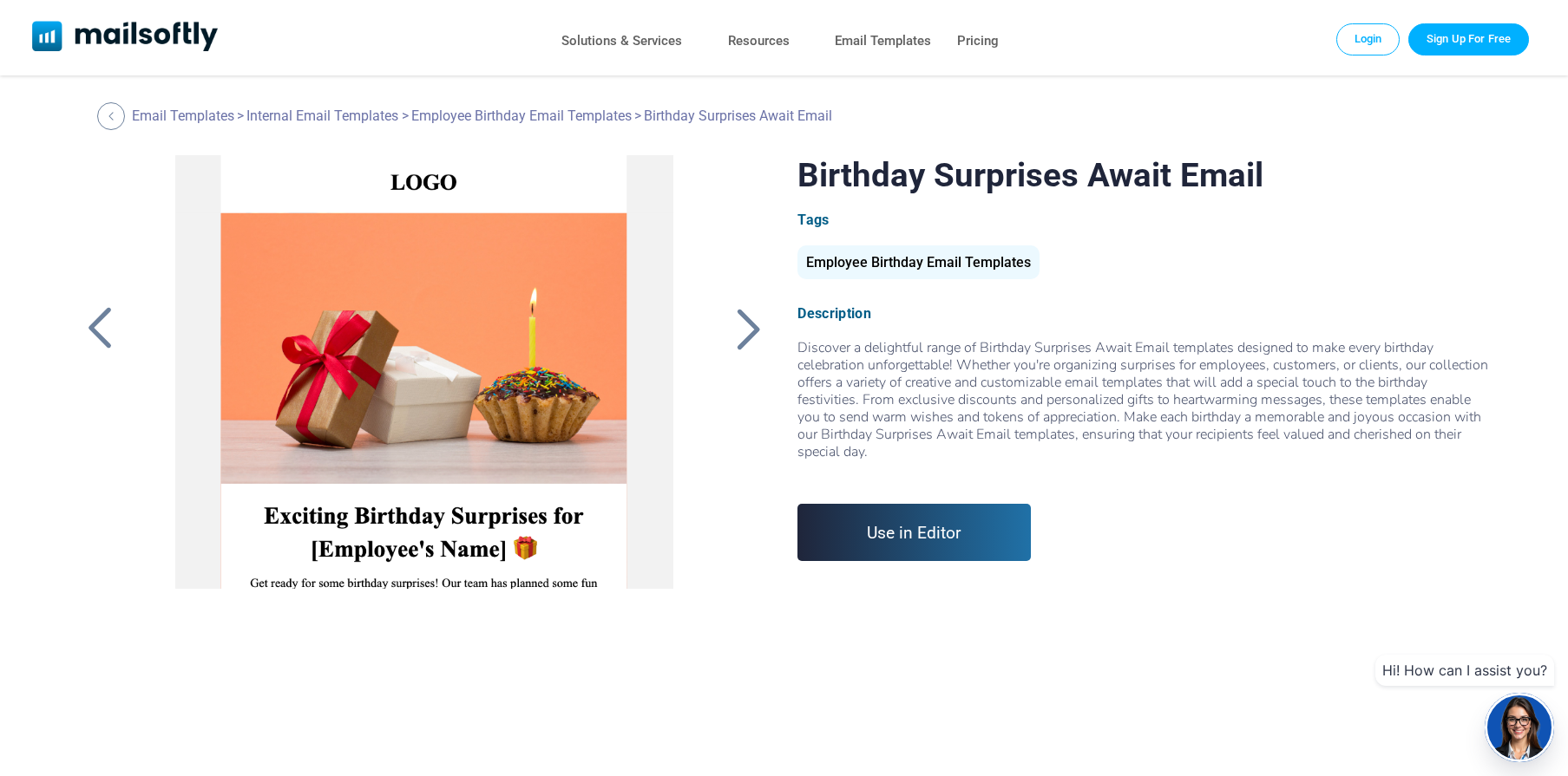
click at [97, 326] on div at bounding box center [99, 329] width 43 height 45
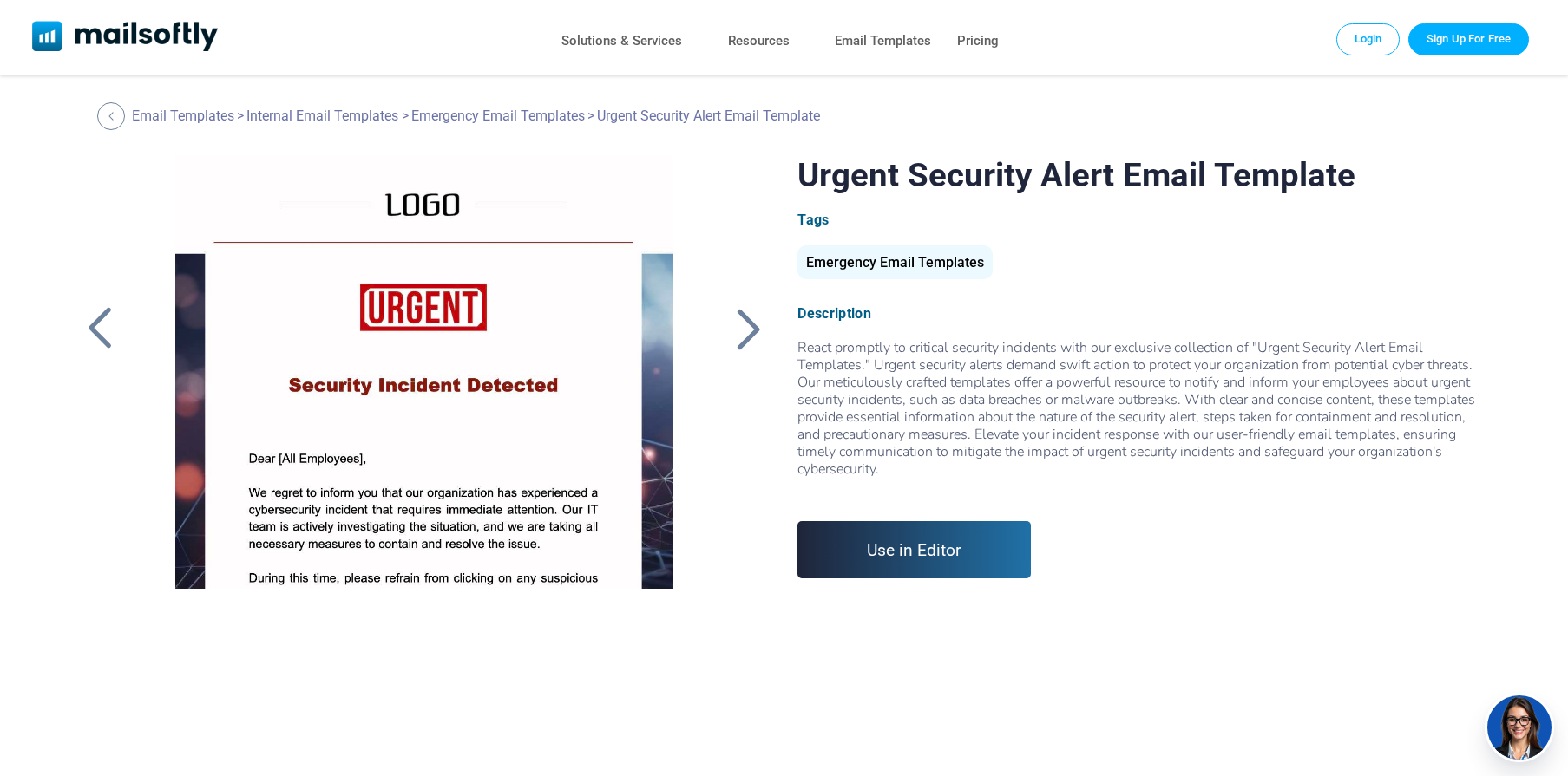
click at [92, 325] on div at bounding box center [99, 329] width 43 height 45
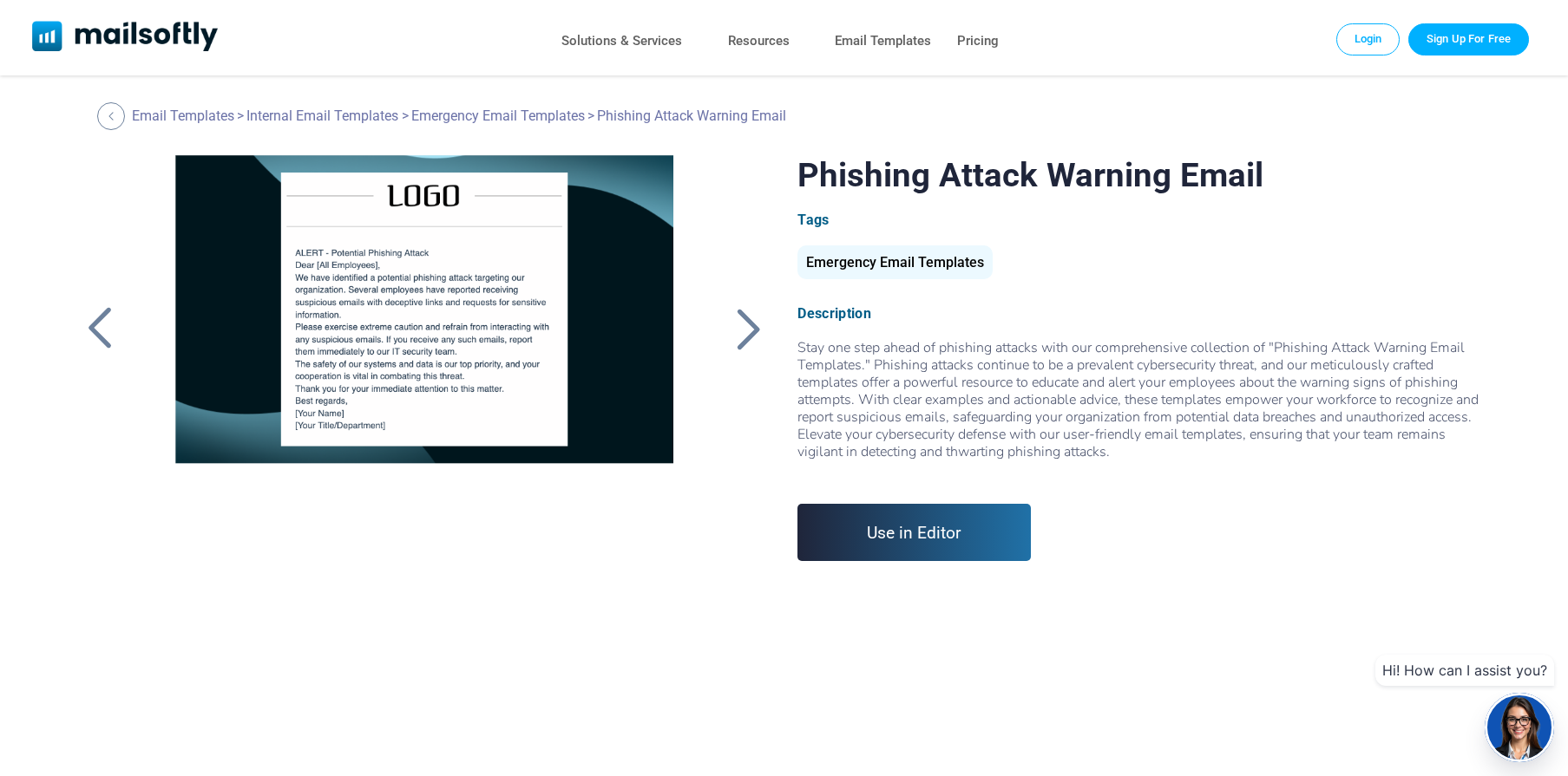
click at [92, 325] on div at bounding box center [99, 329] width 43 height 45
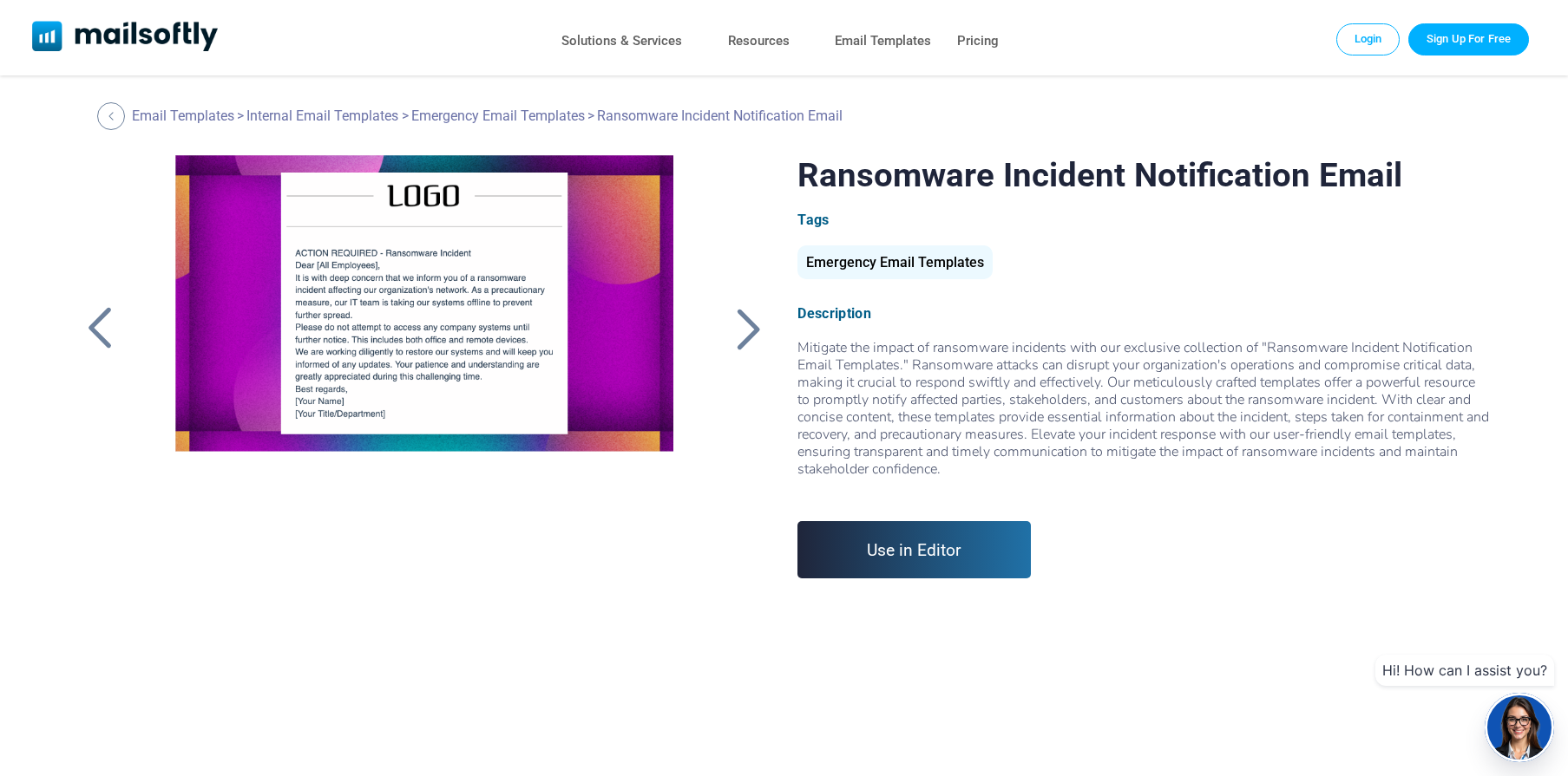
click at [92, 325] on div at bounding box center [99, 329] width 43 height 45
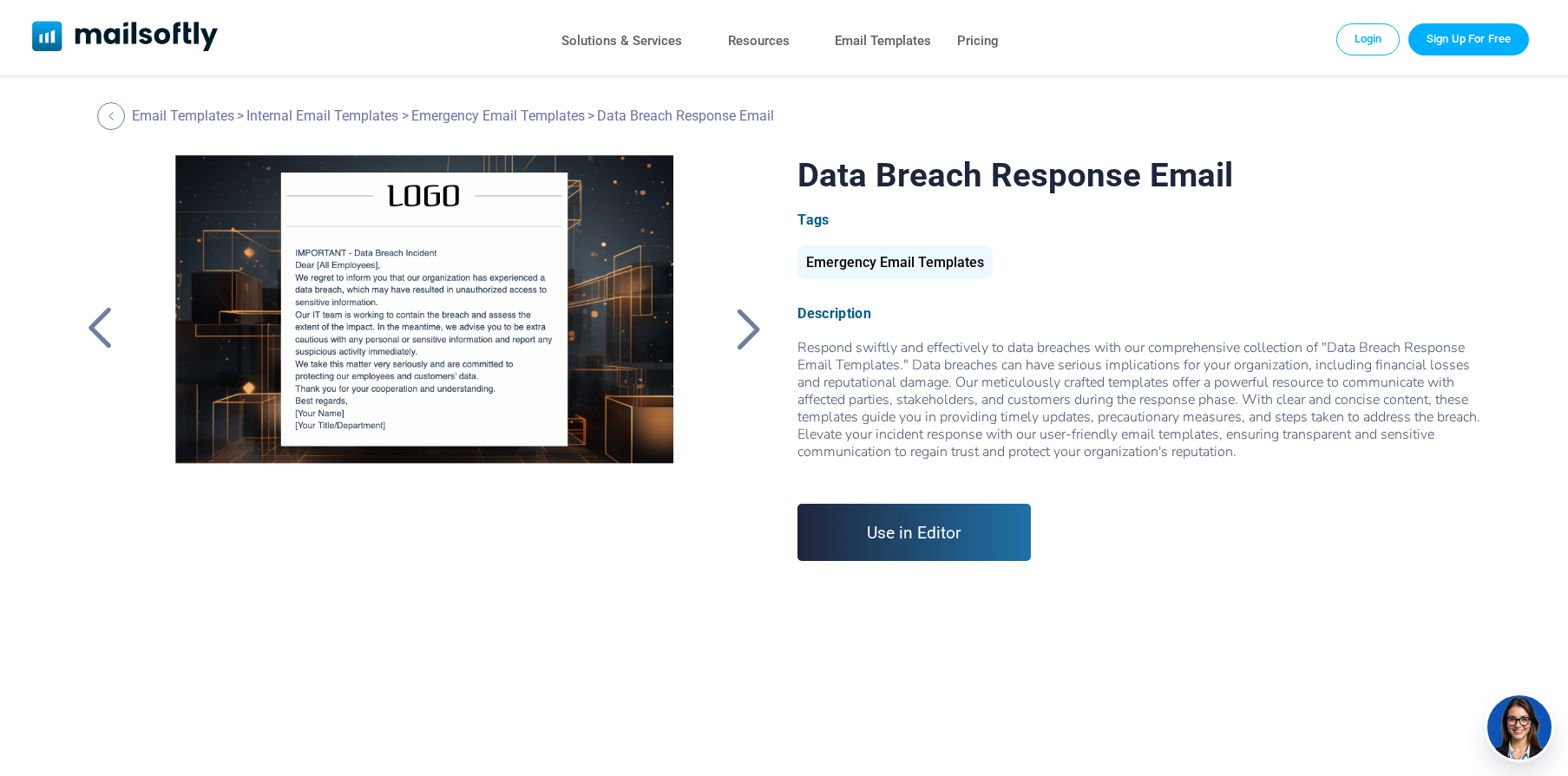
click at [92, 325] on div at bounding box center [99, 329] width 43 height 45
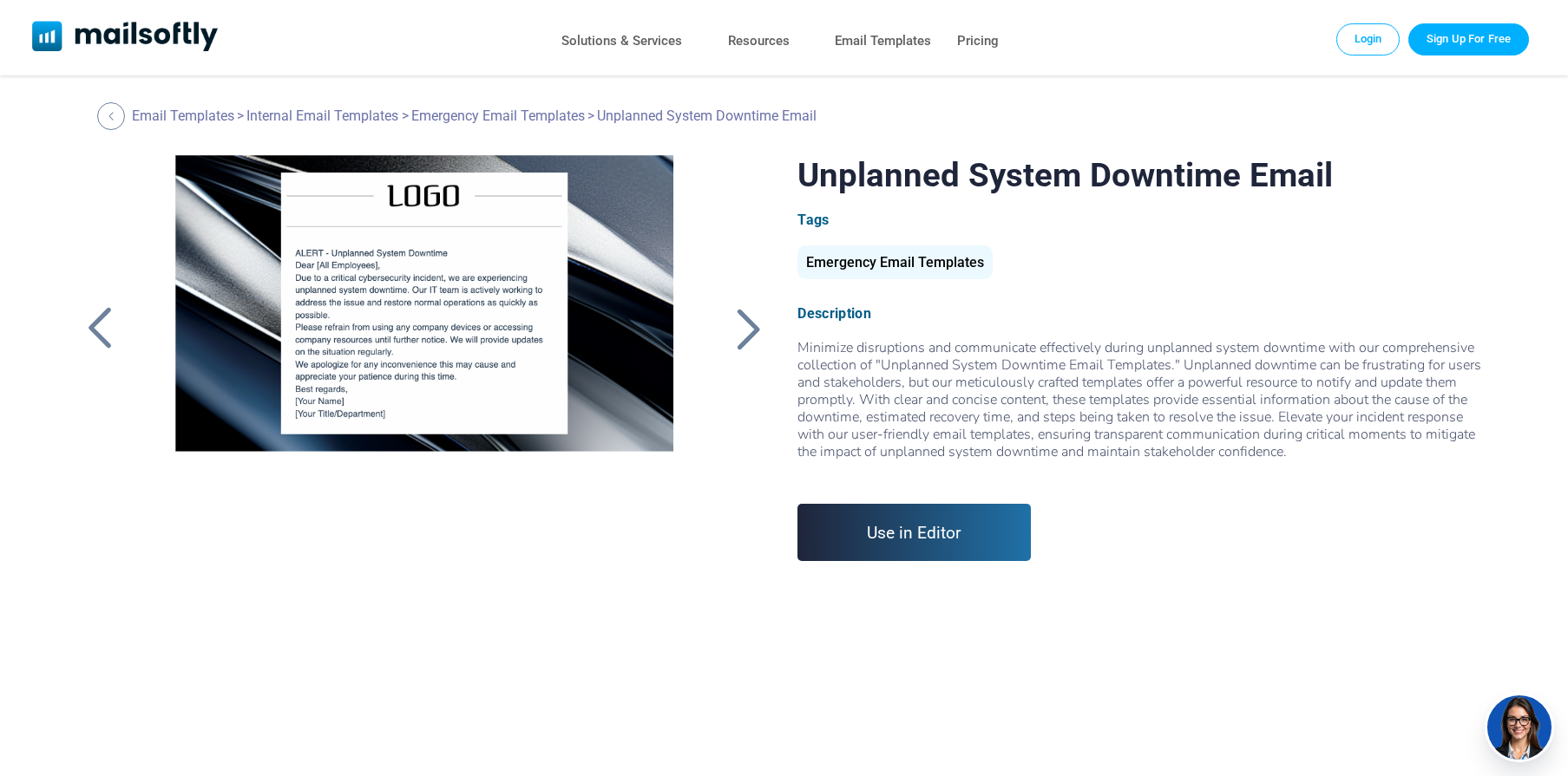
click at [92, 325] on div at bounding box center [99, 329] width 43 height 45
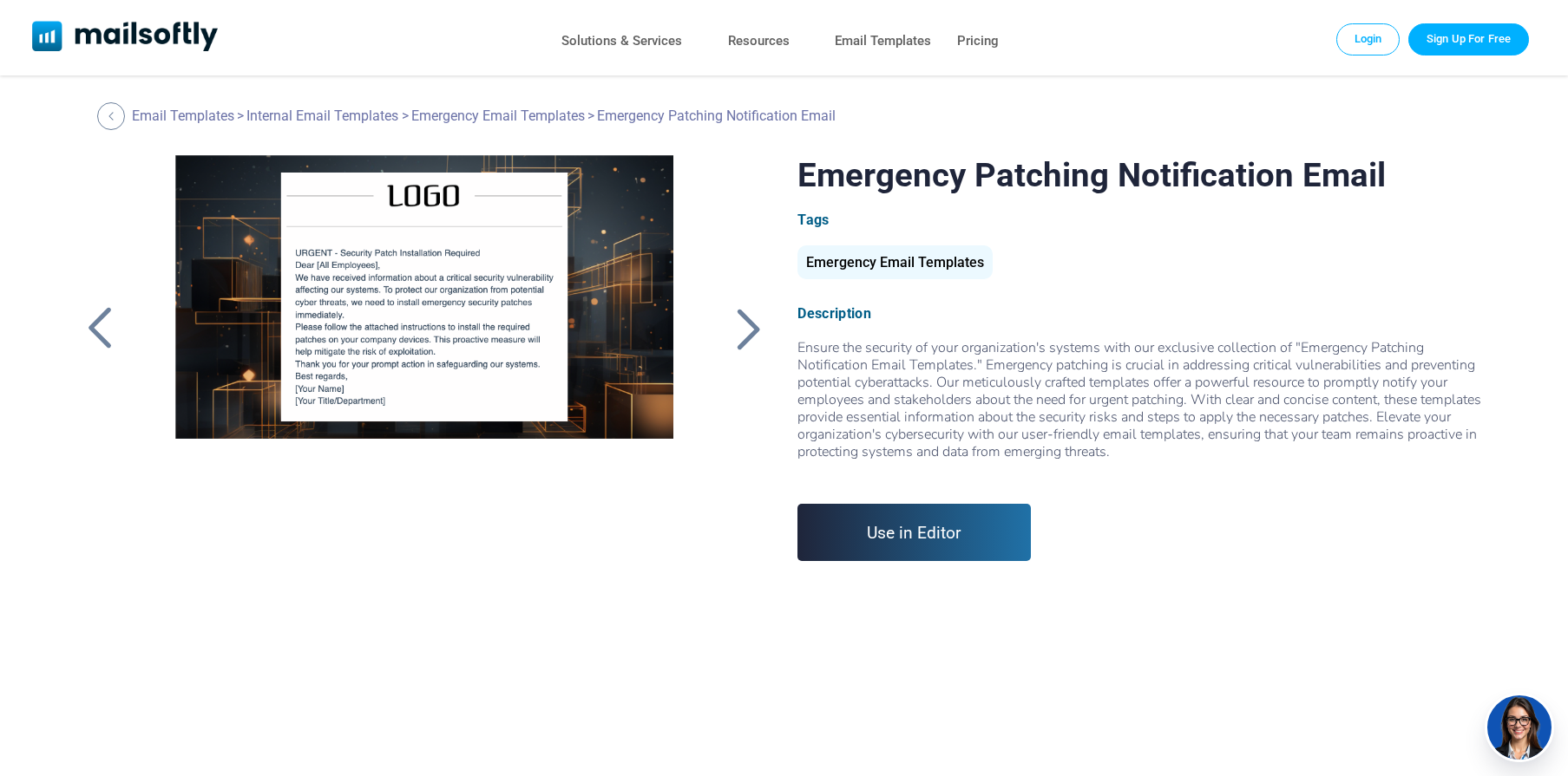
click at [92, 325] on div at bounding box center [99, 329] width 43 height 45
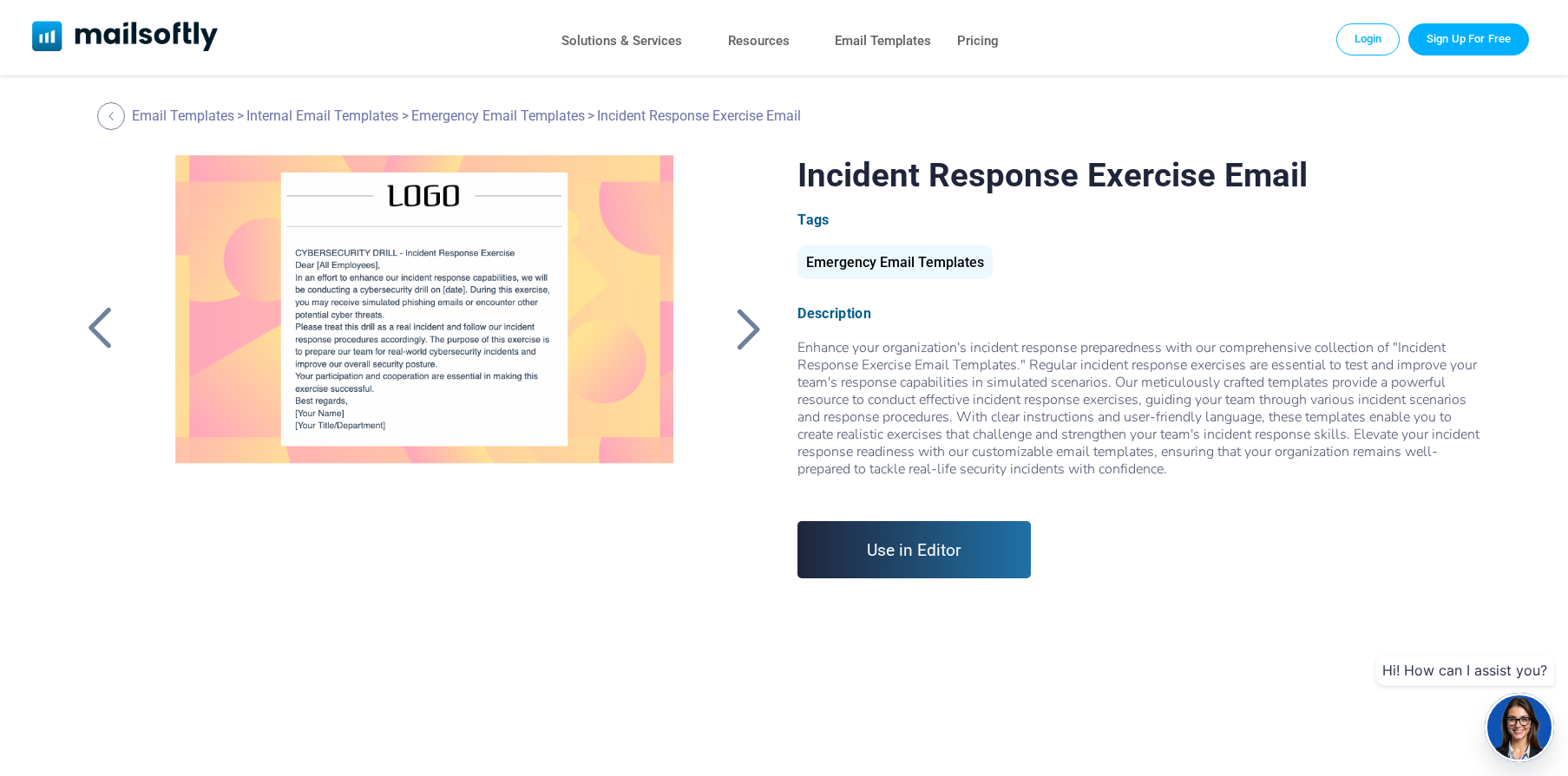
click at [753, 324] on div at bounding box center [748, 329] width 43 height 45
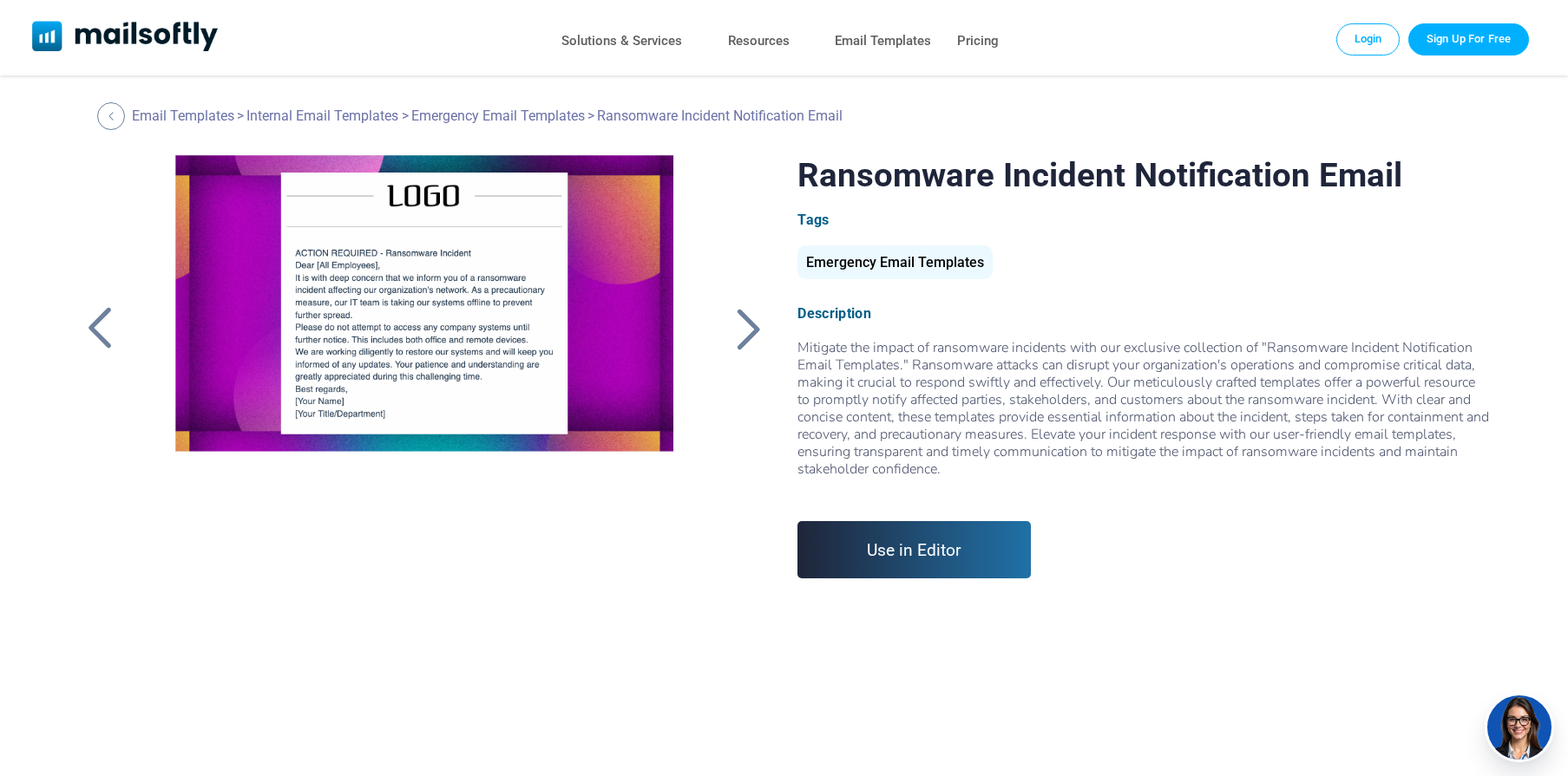
click at [744, 320] on div at bounding box center [748, 329] width 43 height 45
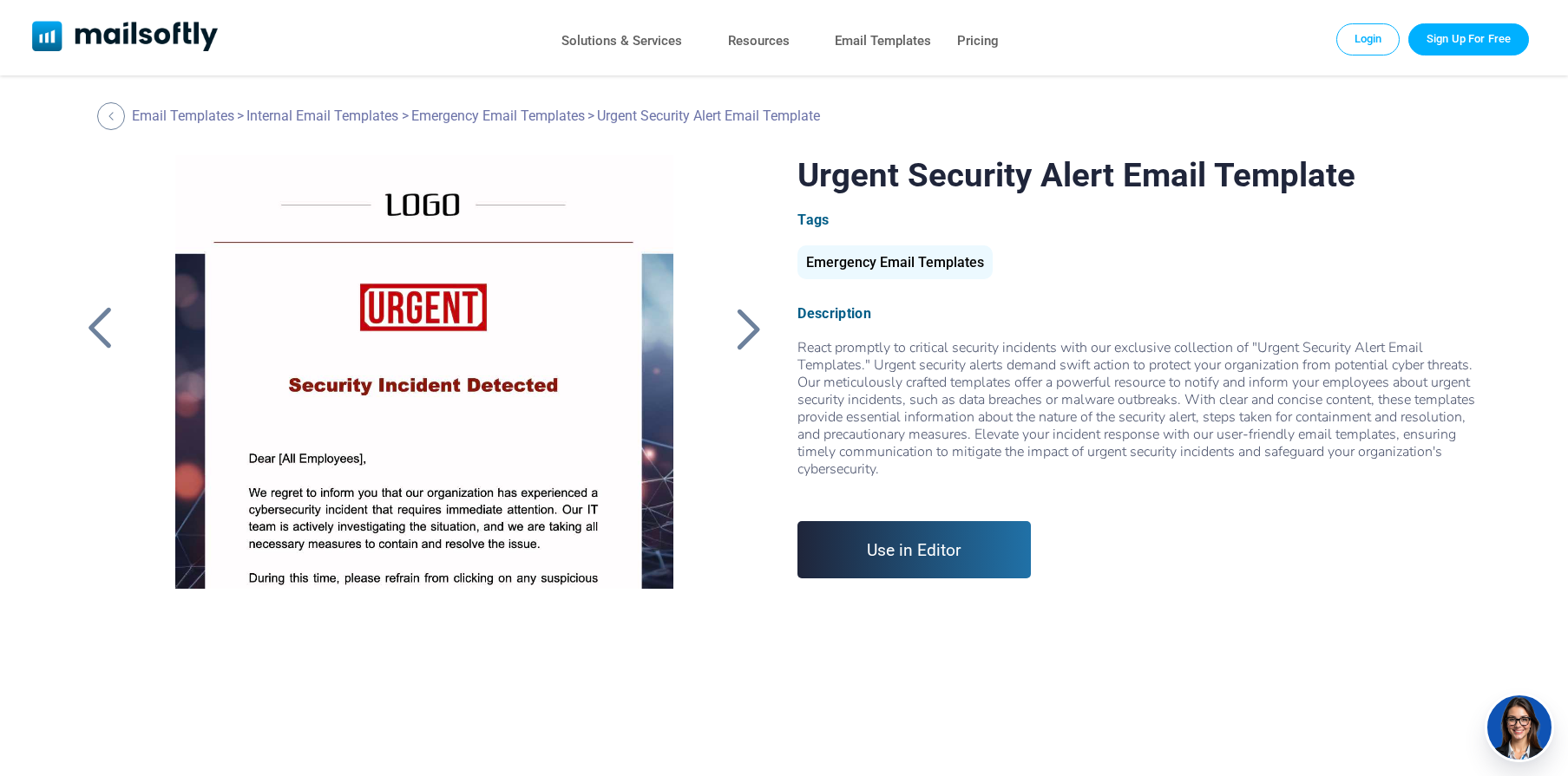
click at [741, 319] on div at bounding box center [748, 329] width 43 height 45
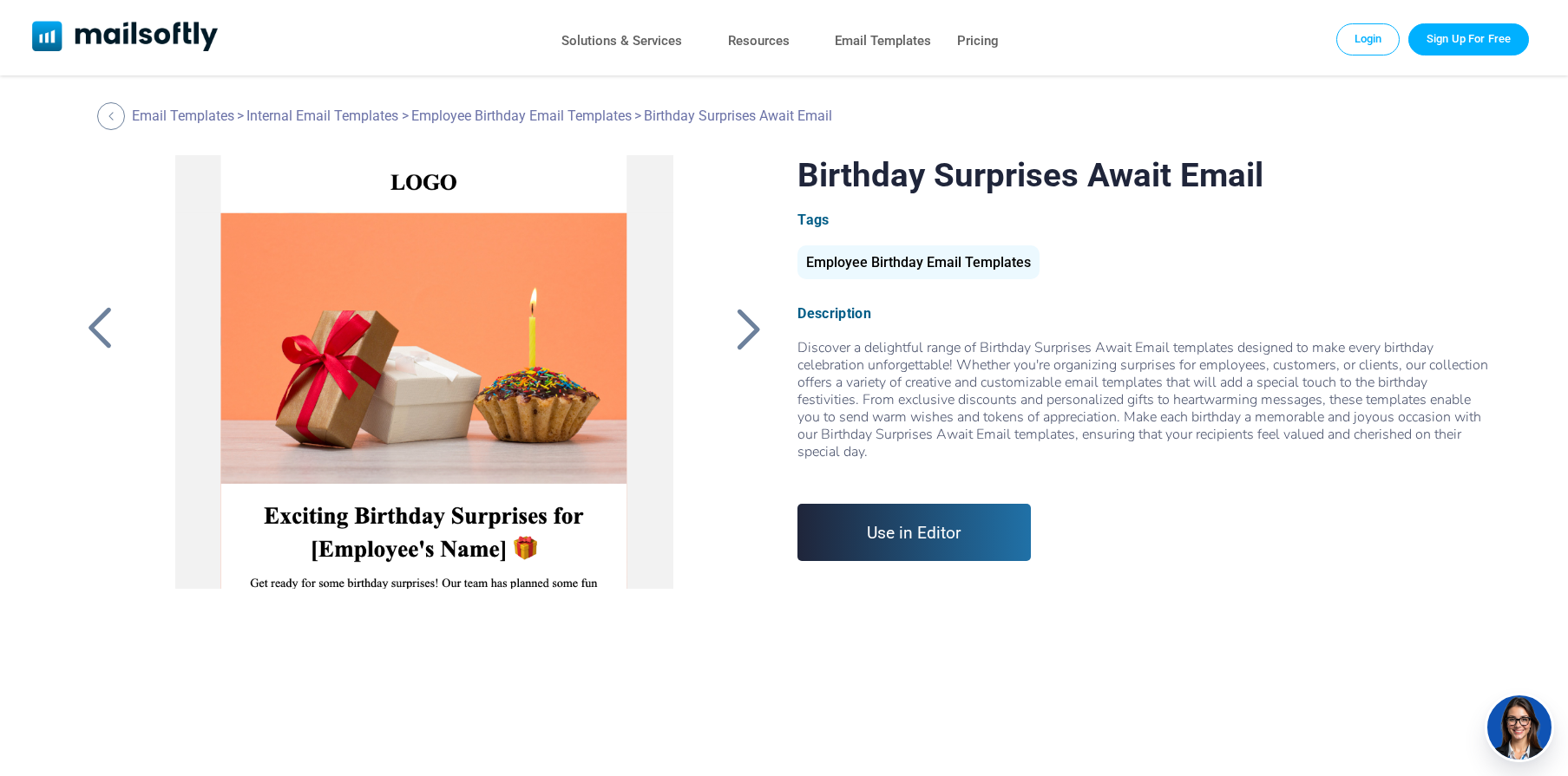
click at [740, 319] on div at bounding box center [748, 329] width 43 height 45
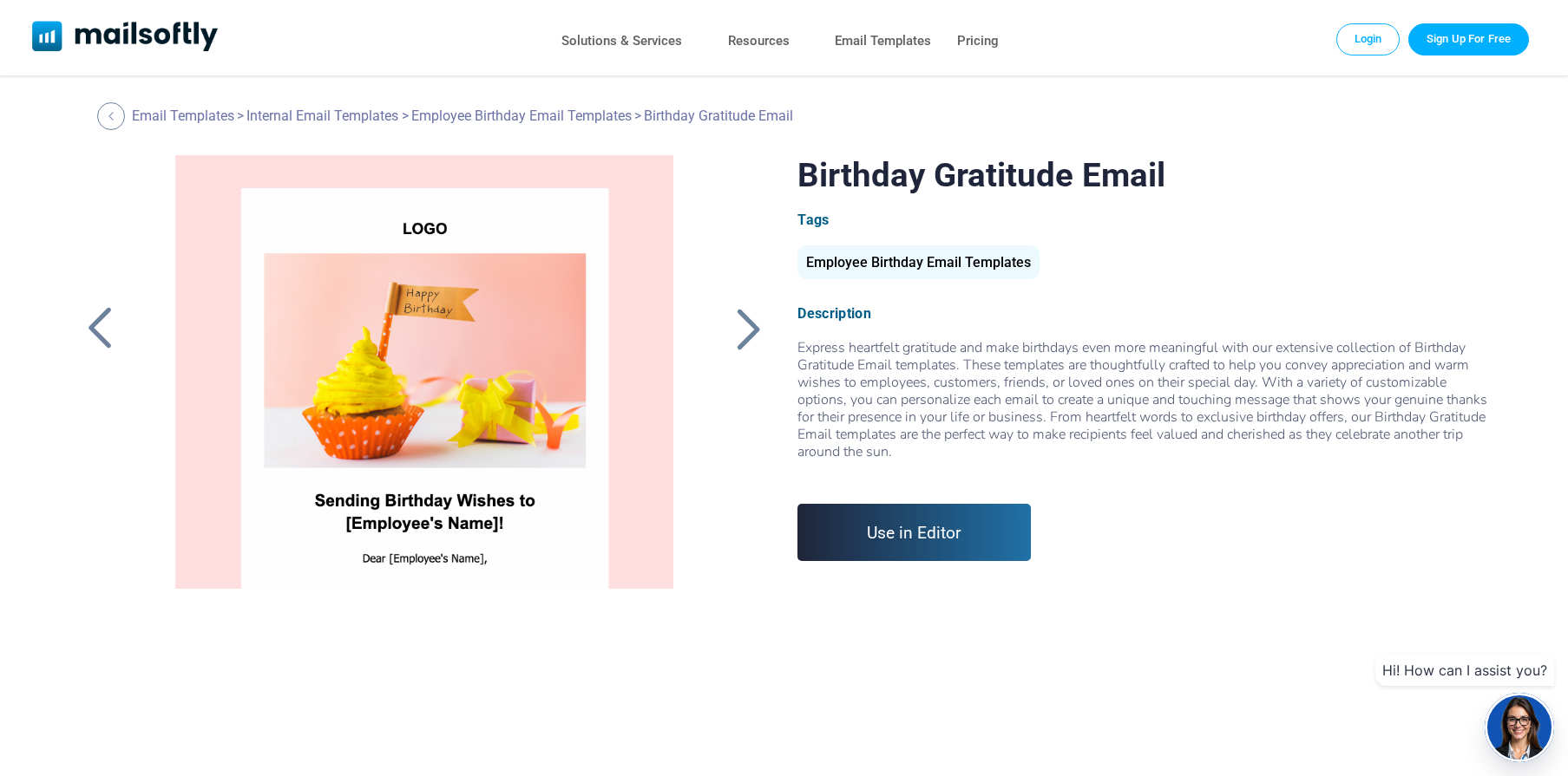
click at [734, 318] on div at bounding box center [748, 329] width 43 height 45
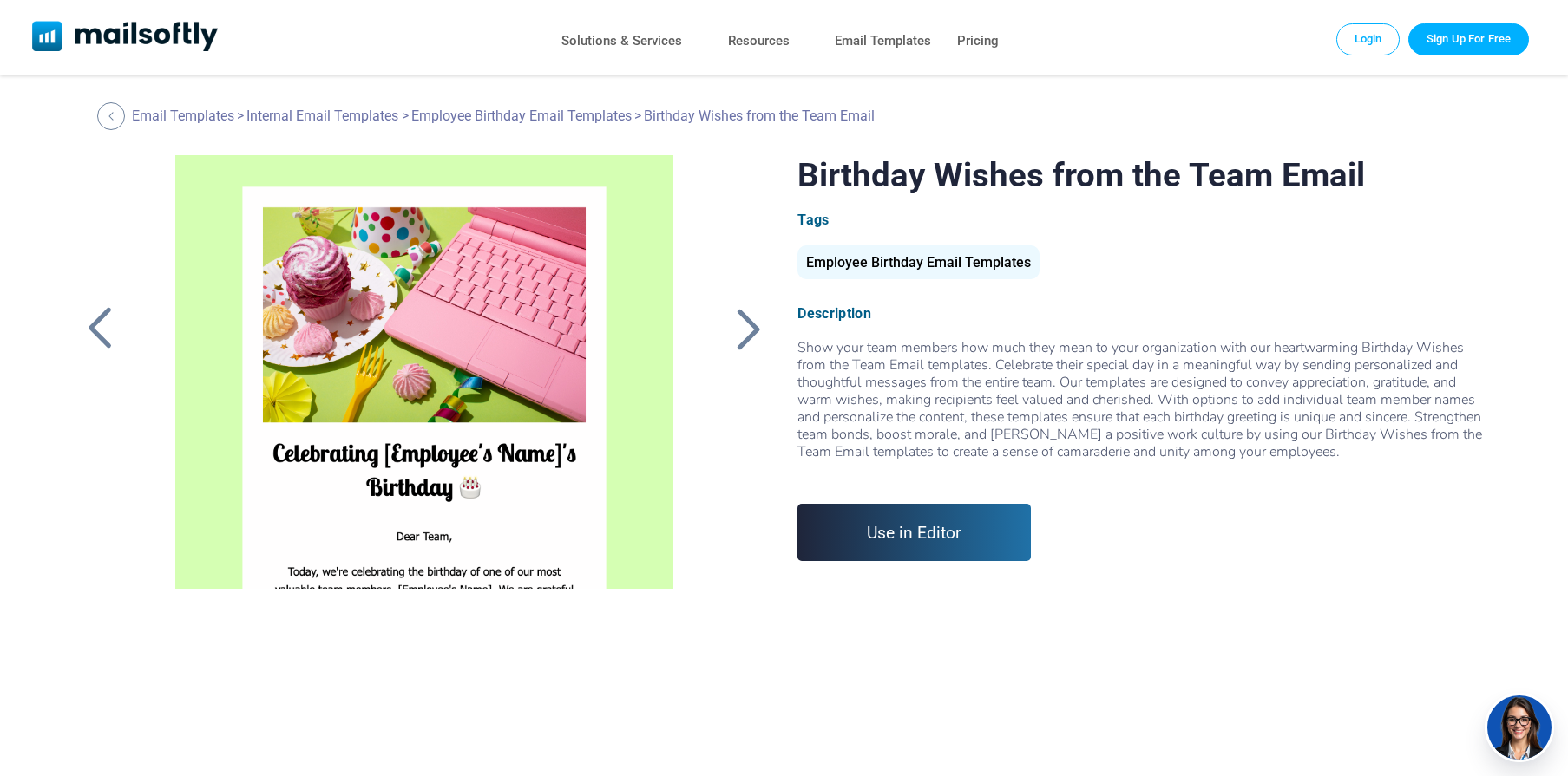
click at [734, 318] on div at bounding box center [748, 329] width 43 height 45
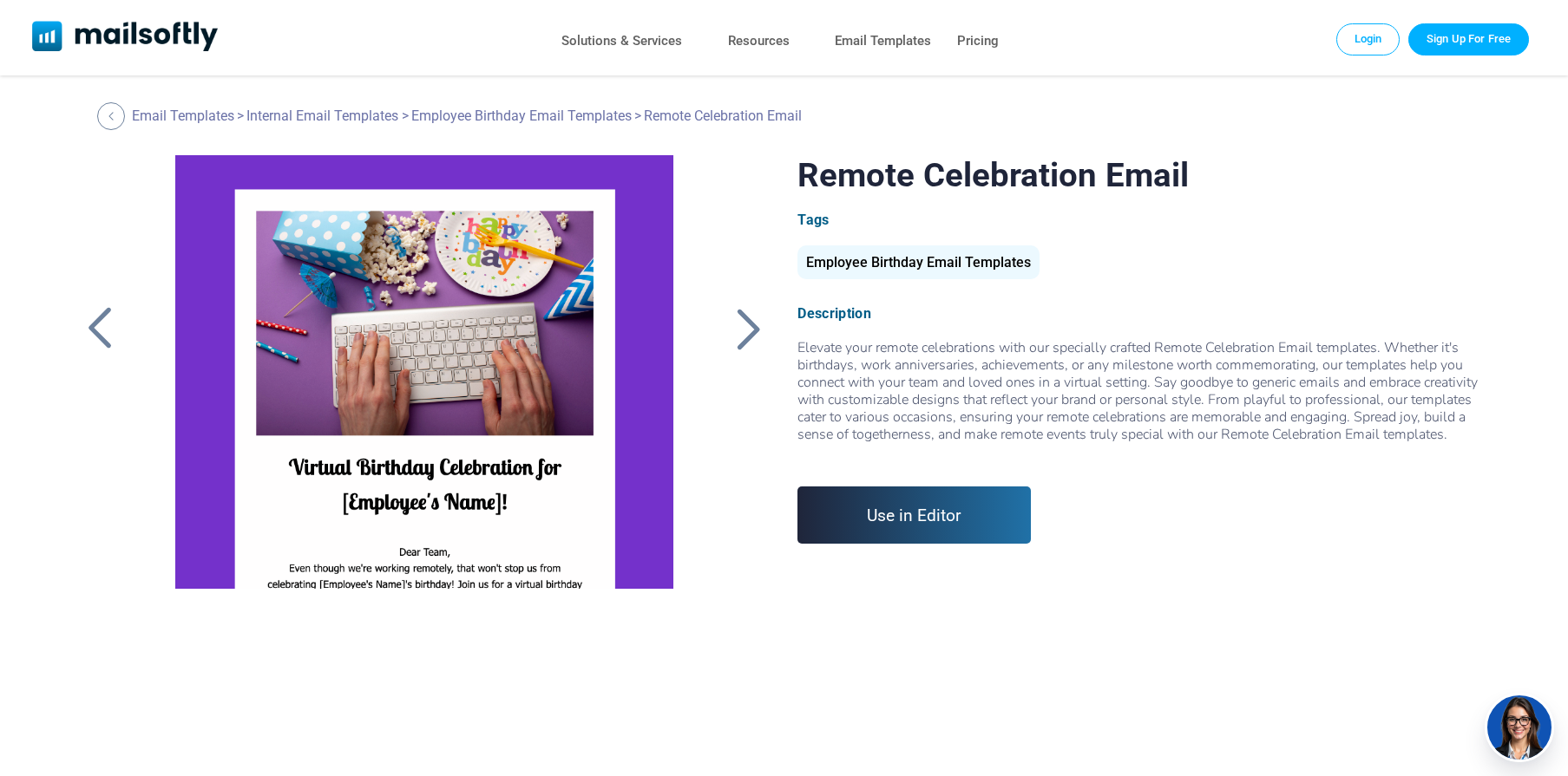
click at [734, 318] on div at bounding box center [748, 329] width 43 height 45
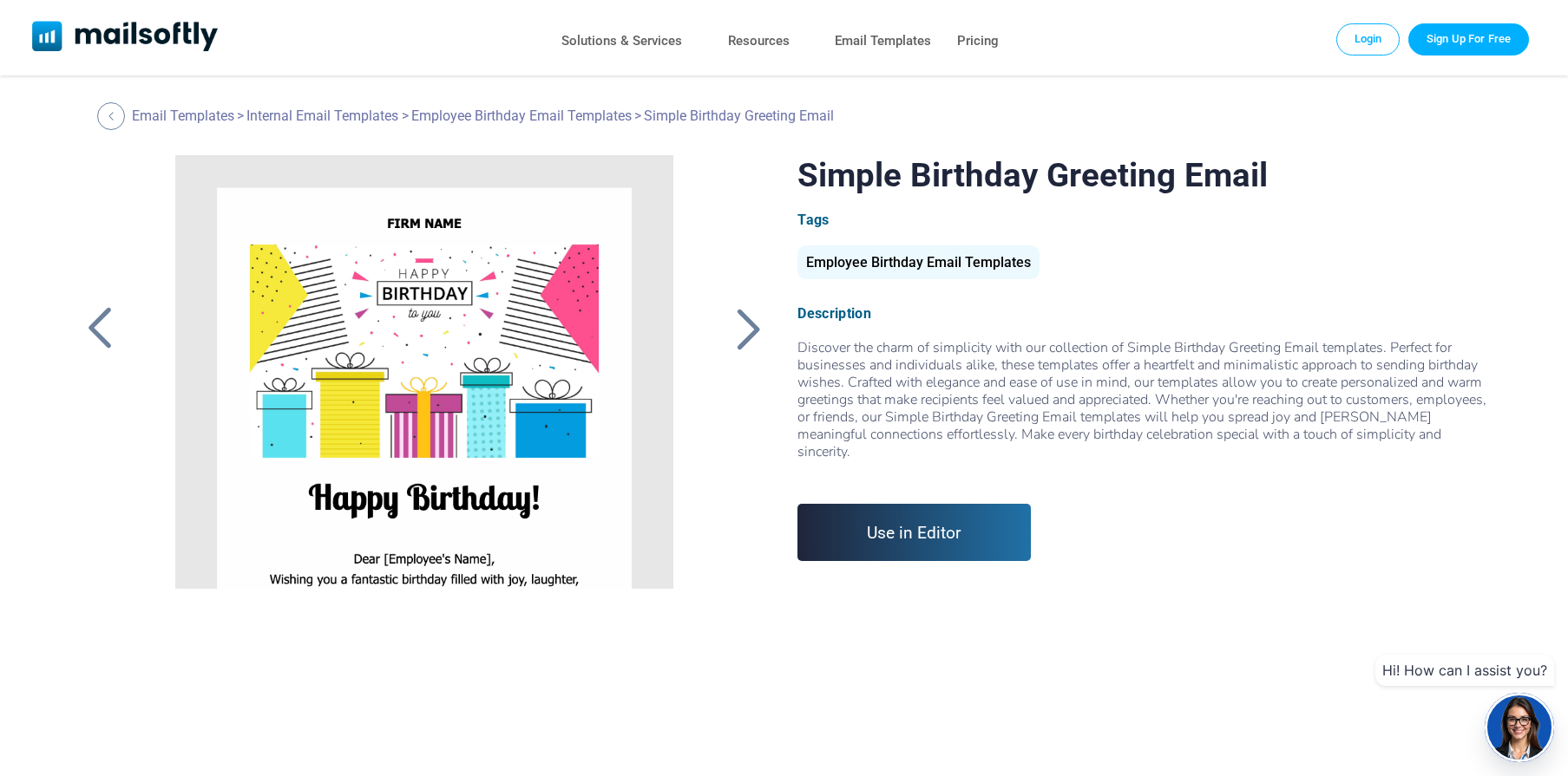
click at [913, 529] on link "Use in Editor" at bounding box center [913, 532] width 233 height 58
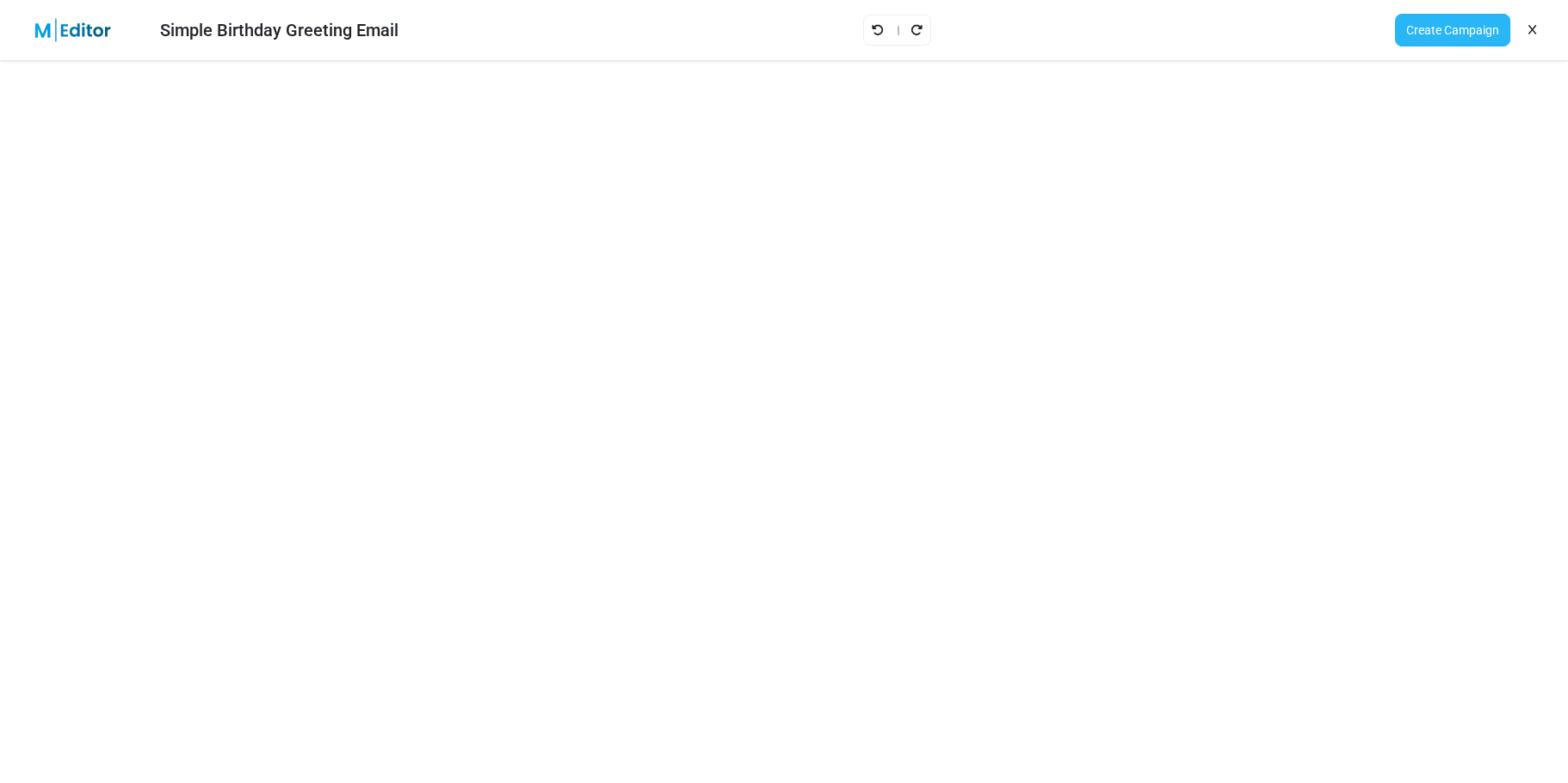
click at [1444, 22] on link "Create Campaign" at bounding box center [1452, 30] width 115 height 33
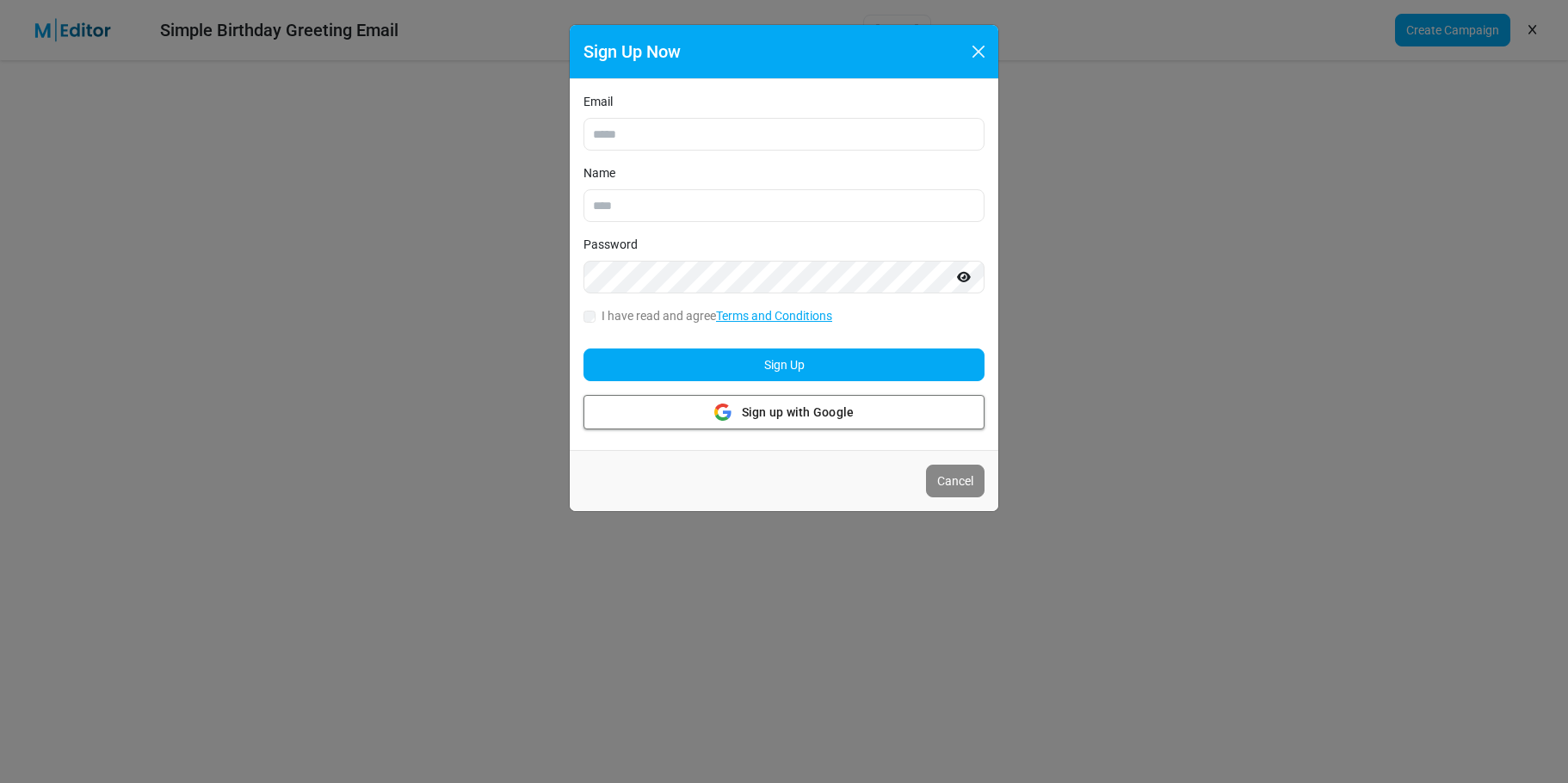
click at [773, 414] on span "Sign up with Google" at bounding box center [798, 412] width 113 height 18
